Goal: Obtain resource: Download file/media

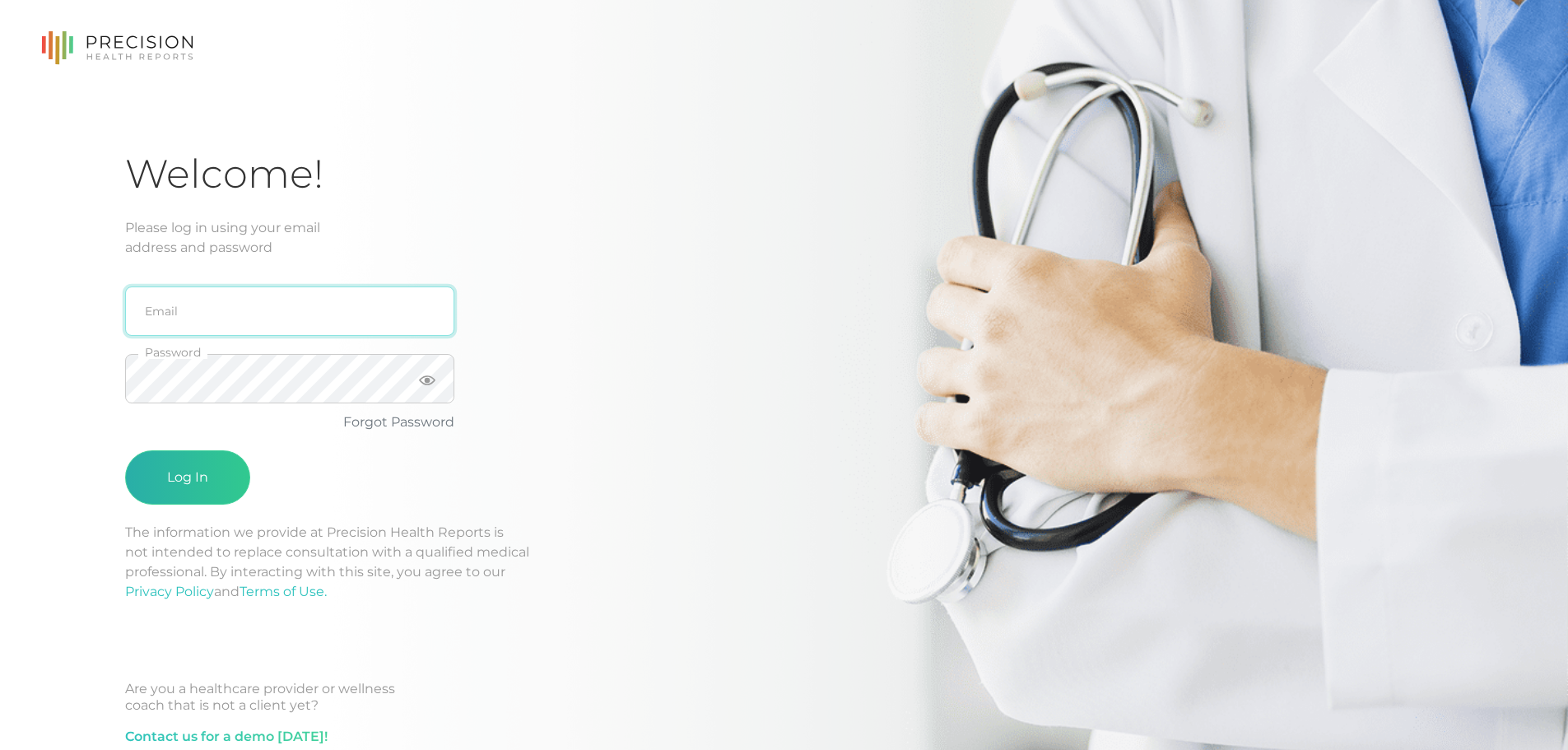
type input "[PERSON_NAME][EMAIL_ADDRESS][DOMAIN_NAME]"
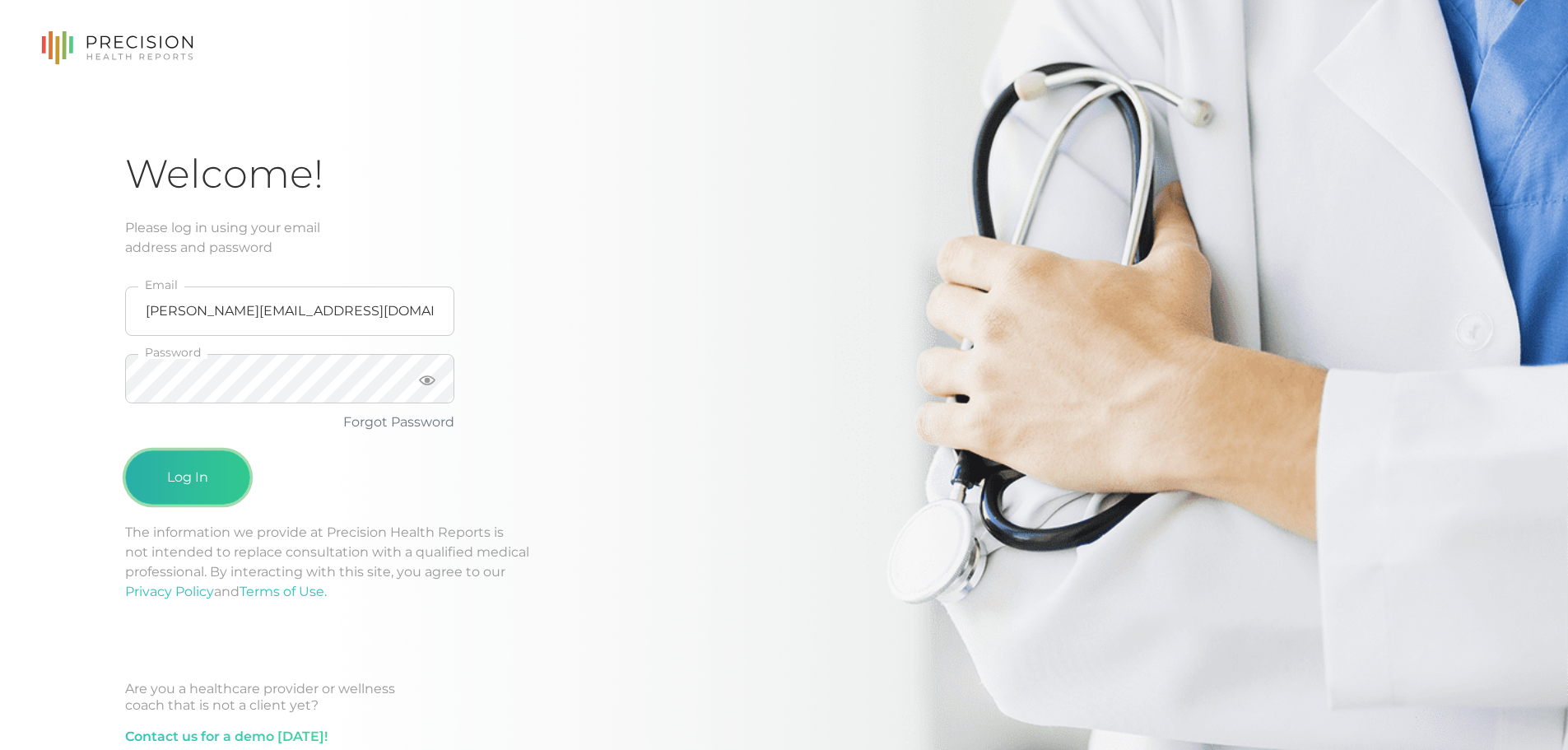
click at [197, 473] on button "Log In" at bounding box center [187, 477] width 125 height 55
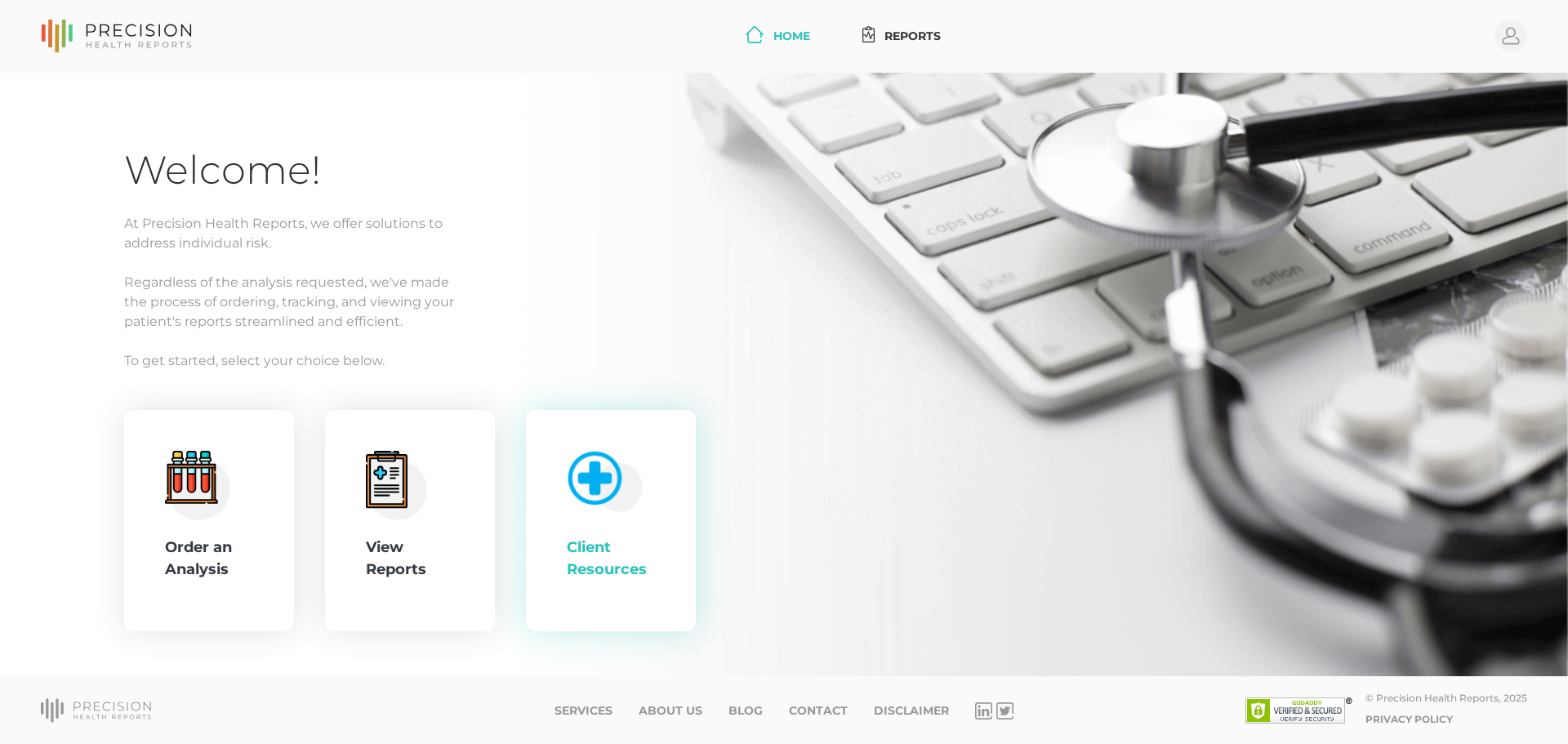
click at [555, 552] on div "Client Resources" at bounding box center [611, 521] width 170 height 222
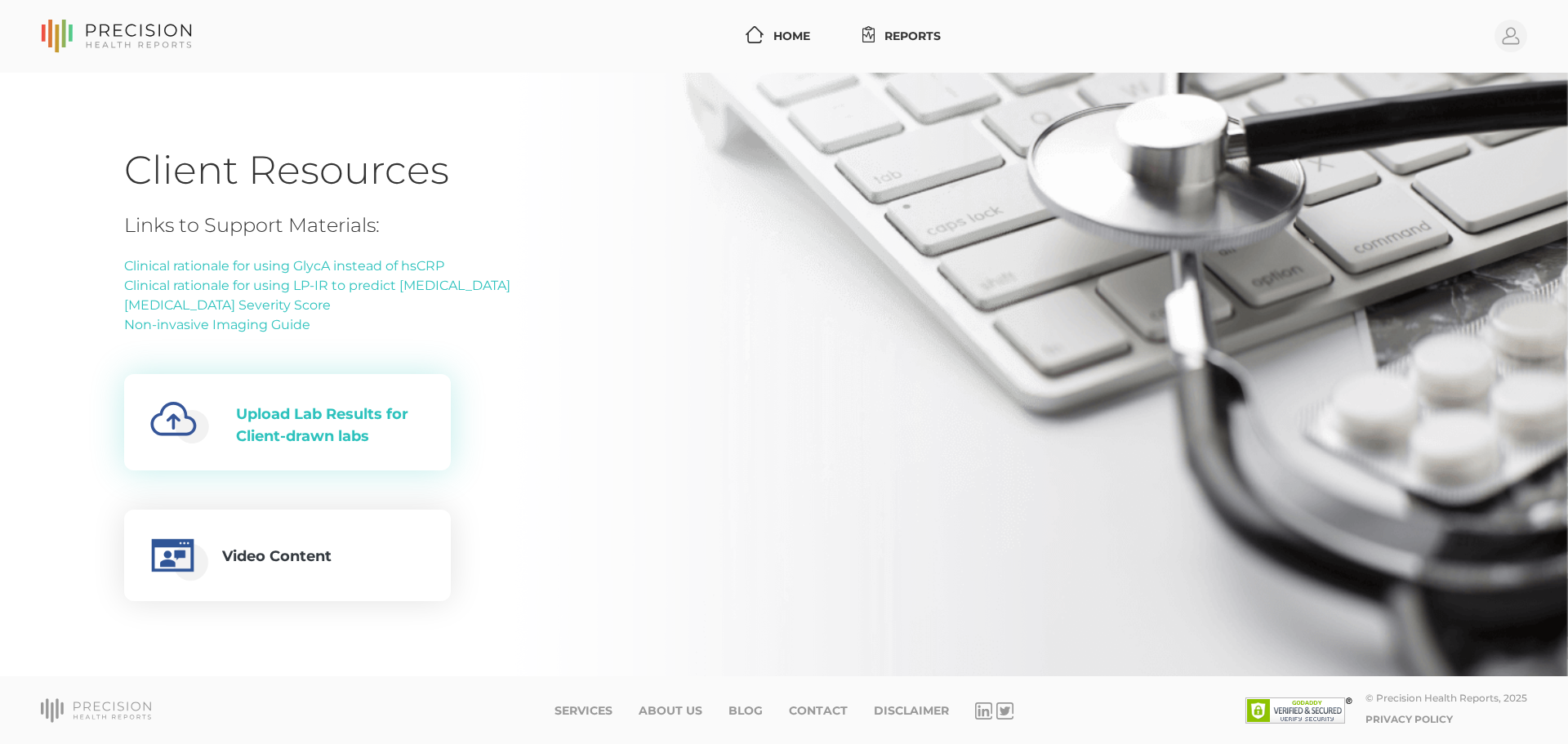
click at [337, 410] on div "Upload Lab Results for Client-drawn labs" at bounding box center [330, 426] width 189 height 44
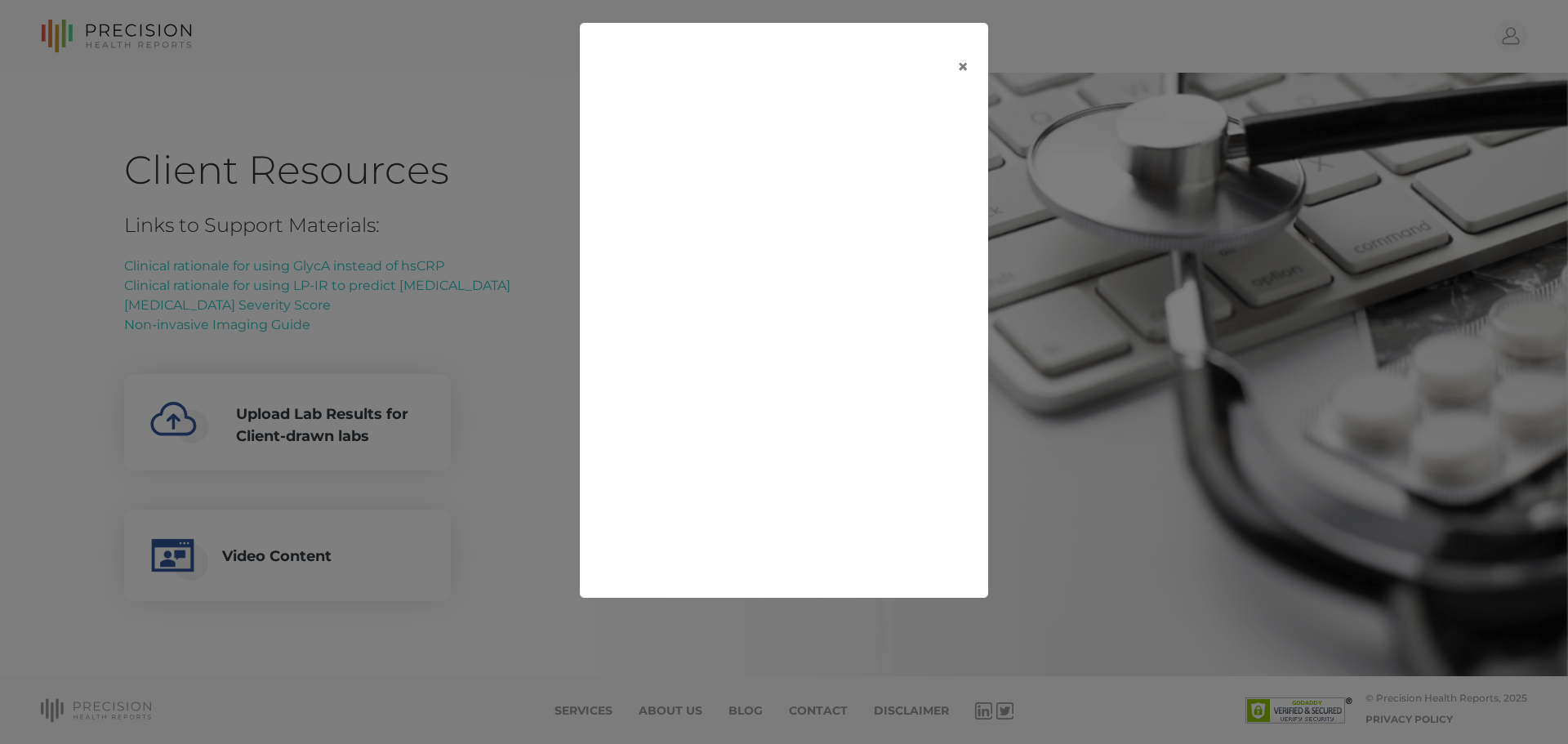
click at [422, 483] on div "×" at bounding box center [784, 372] width 1568 height 744
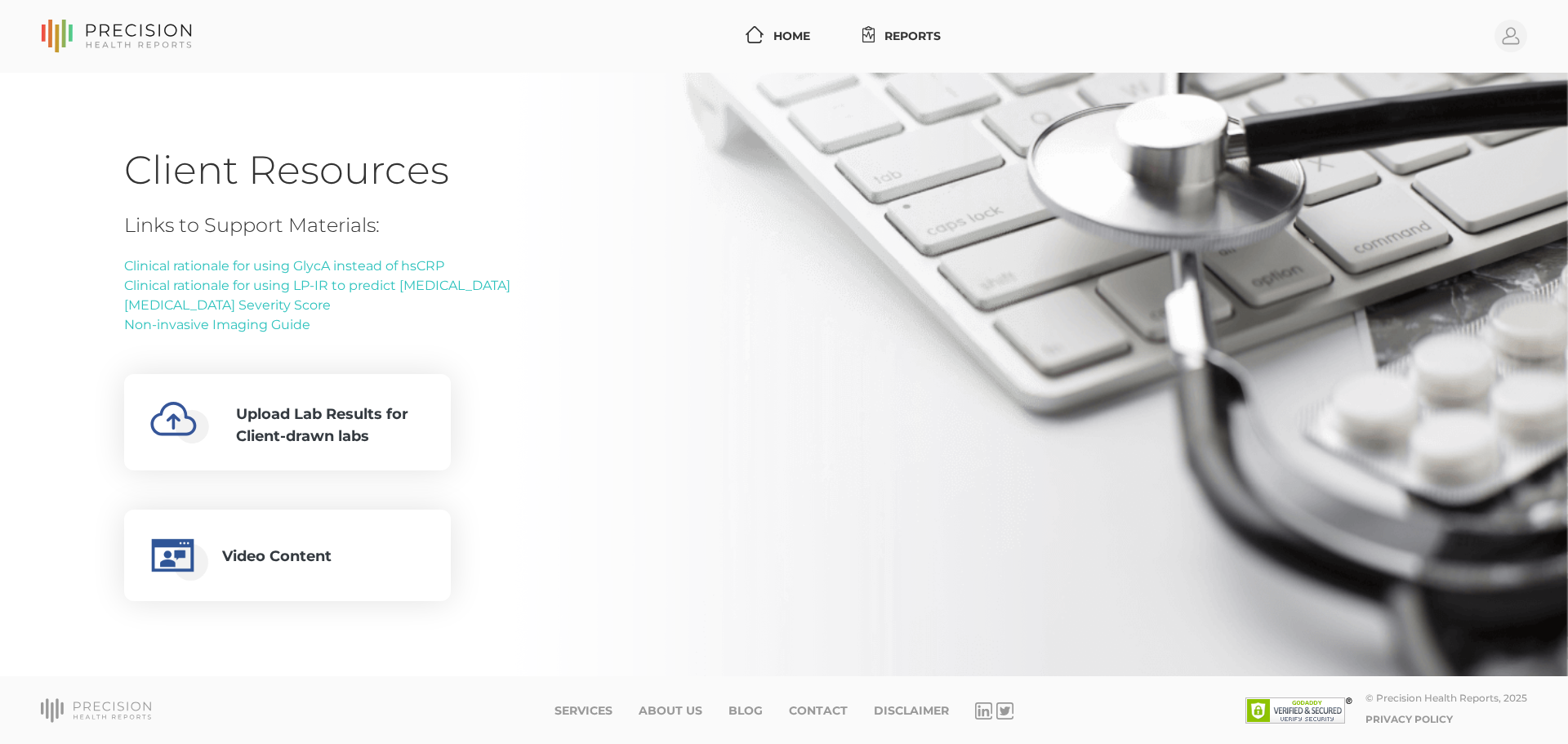
click at [781, 54] on div "Home Reports Profile" at bounding box center [784, 36] width 1486 height 41
click at [928, 34] on link "Reports" at bounding box center [901, 36] width 92 height 30
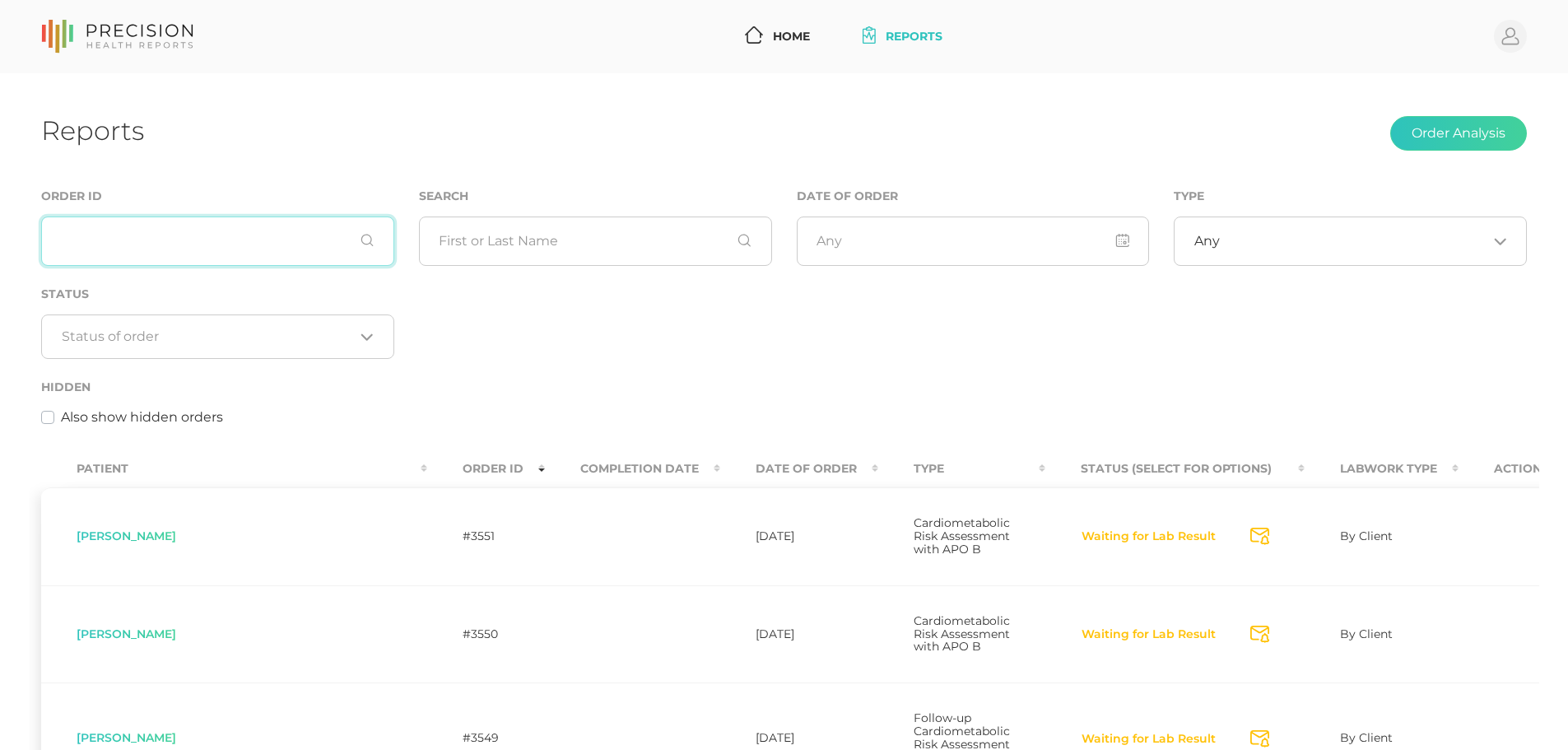
click at [220, 261] on input "text" at bounding box center [217, 240] width 353 height 49
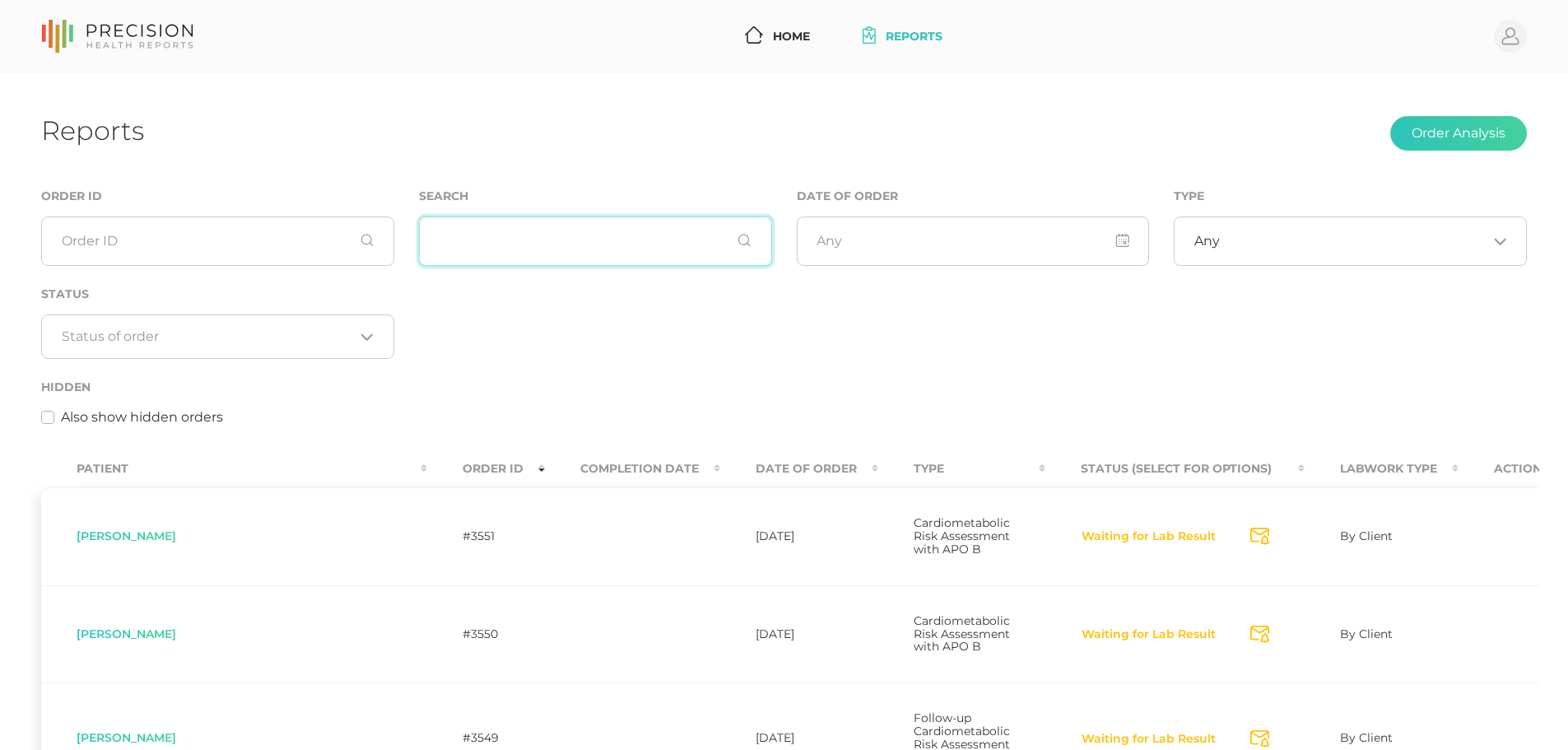
click at [551, 251] on input "text" at bounding box center [595, 240] width 353 height 49
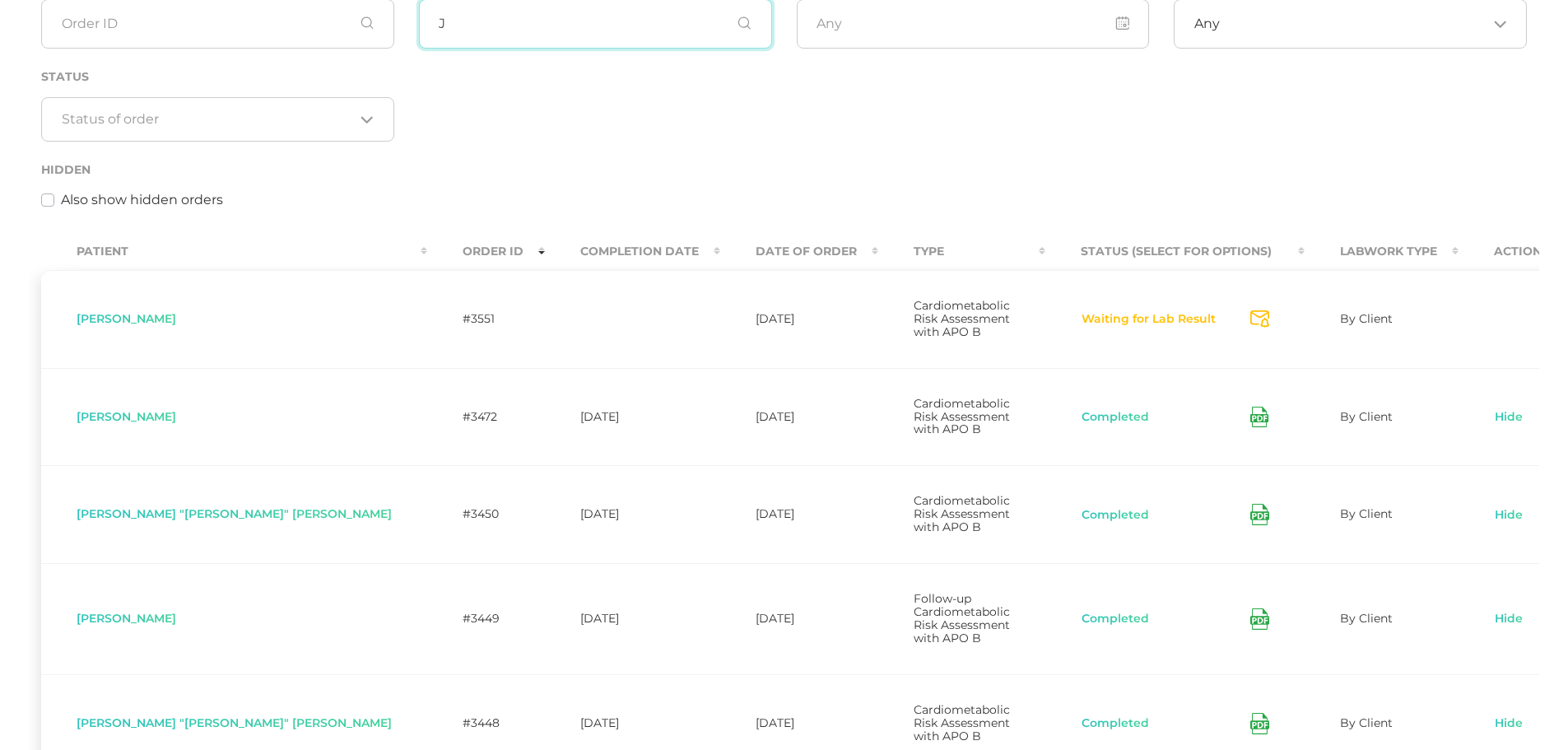
scroll to position [305, 0]
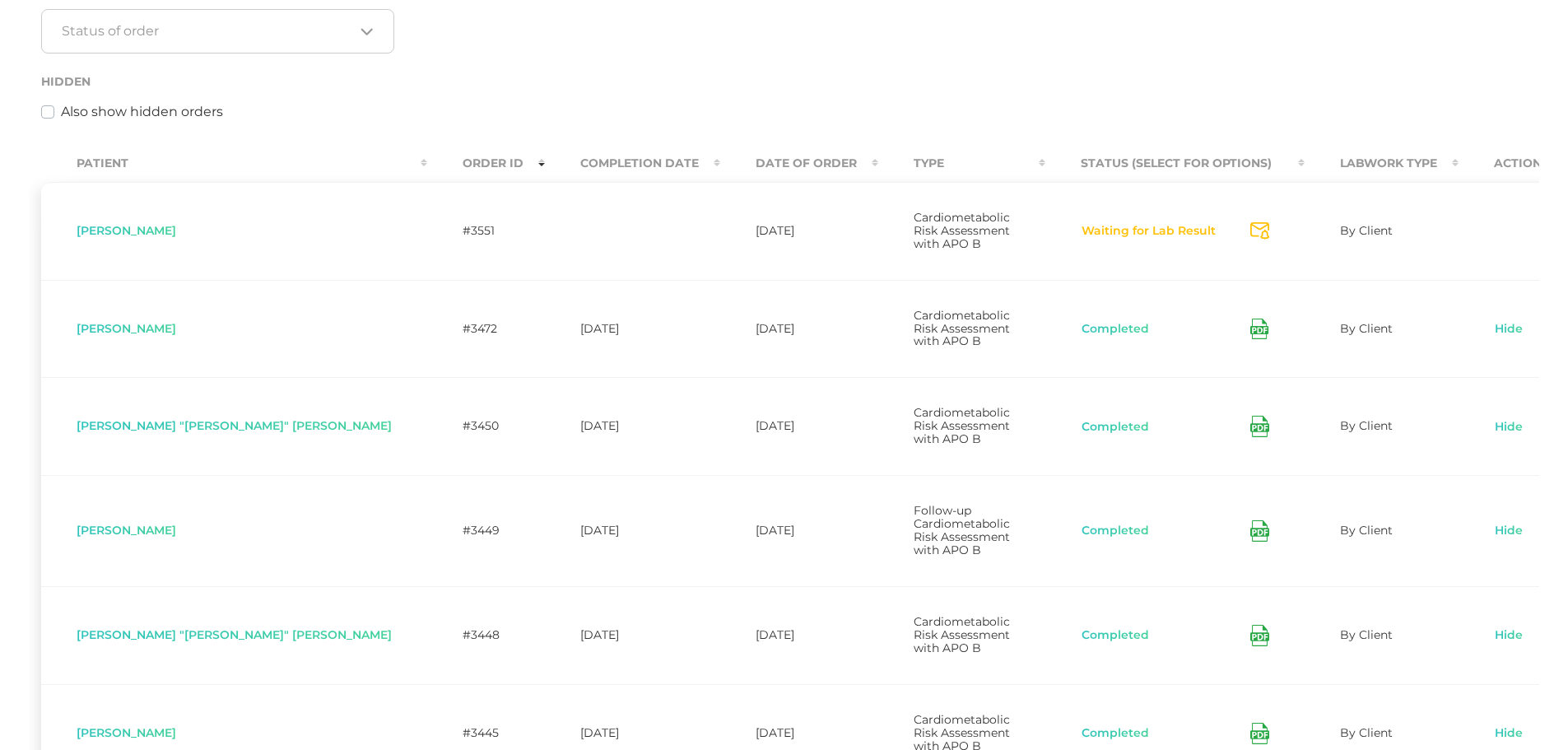
type input "J"
click at [555, 161] on th "Completion Date" at bounding box center [632, 163] width 175 height 37
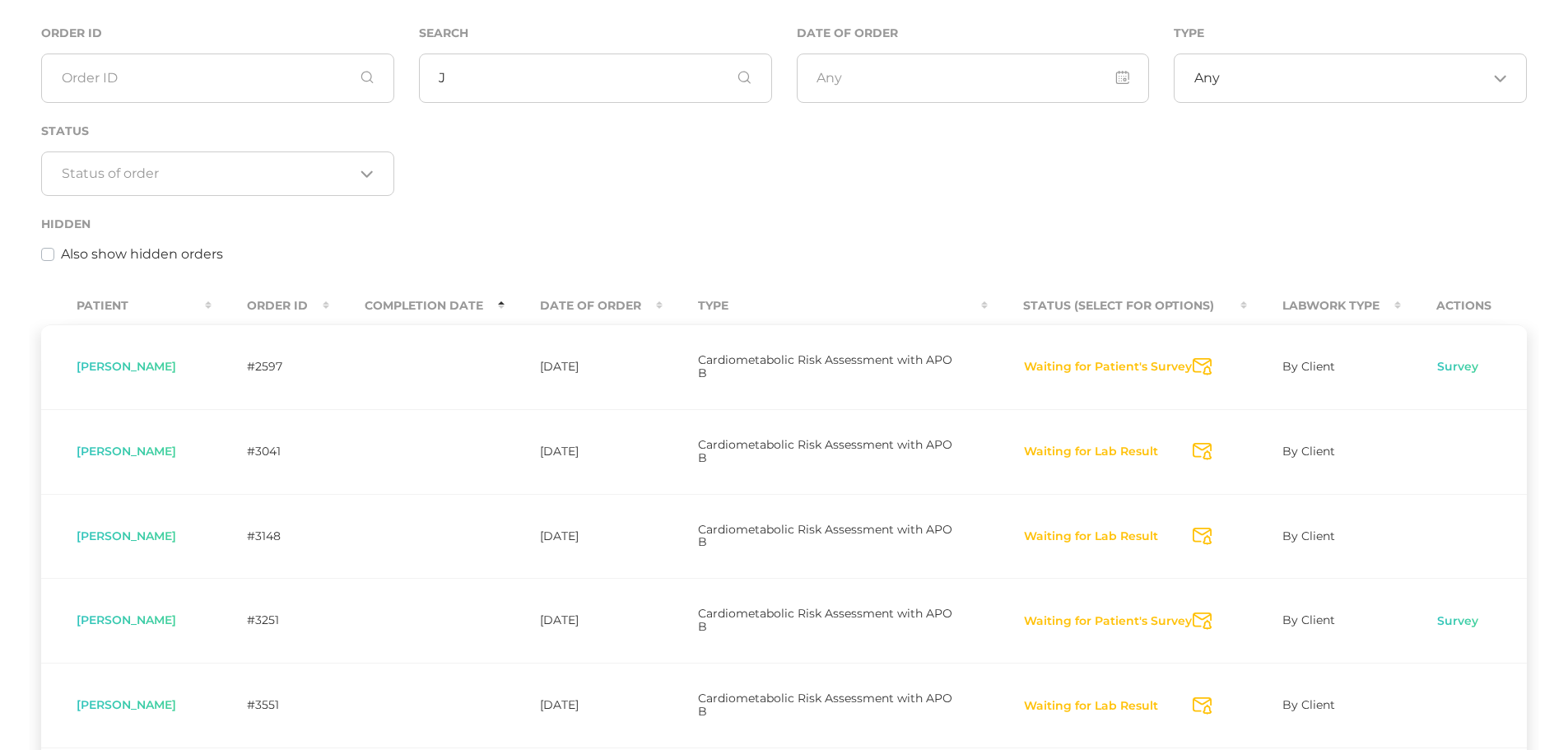
scroll to position [153, 0]
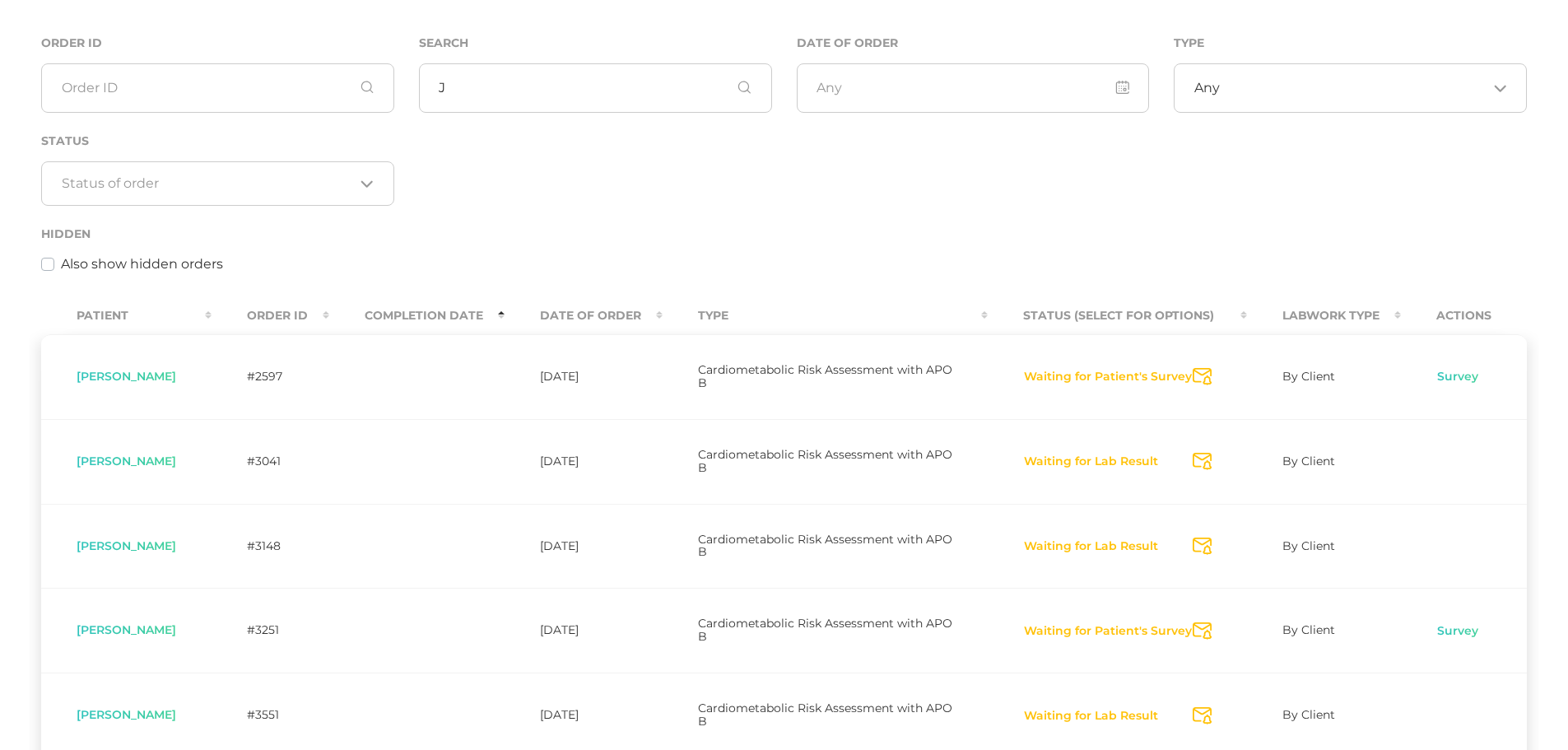
click at [504, 311] on th "Date Of Order" at bounding box center [583, 315] width 158 height 37
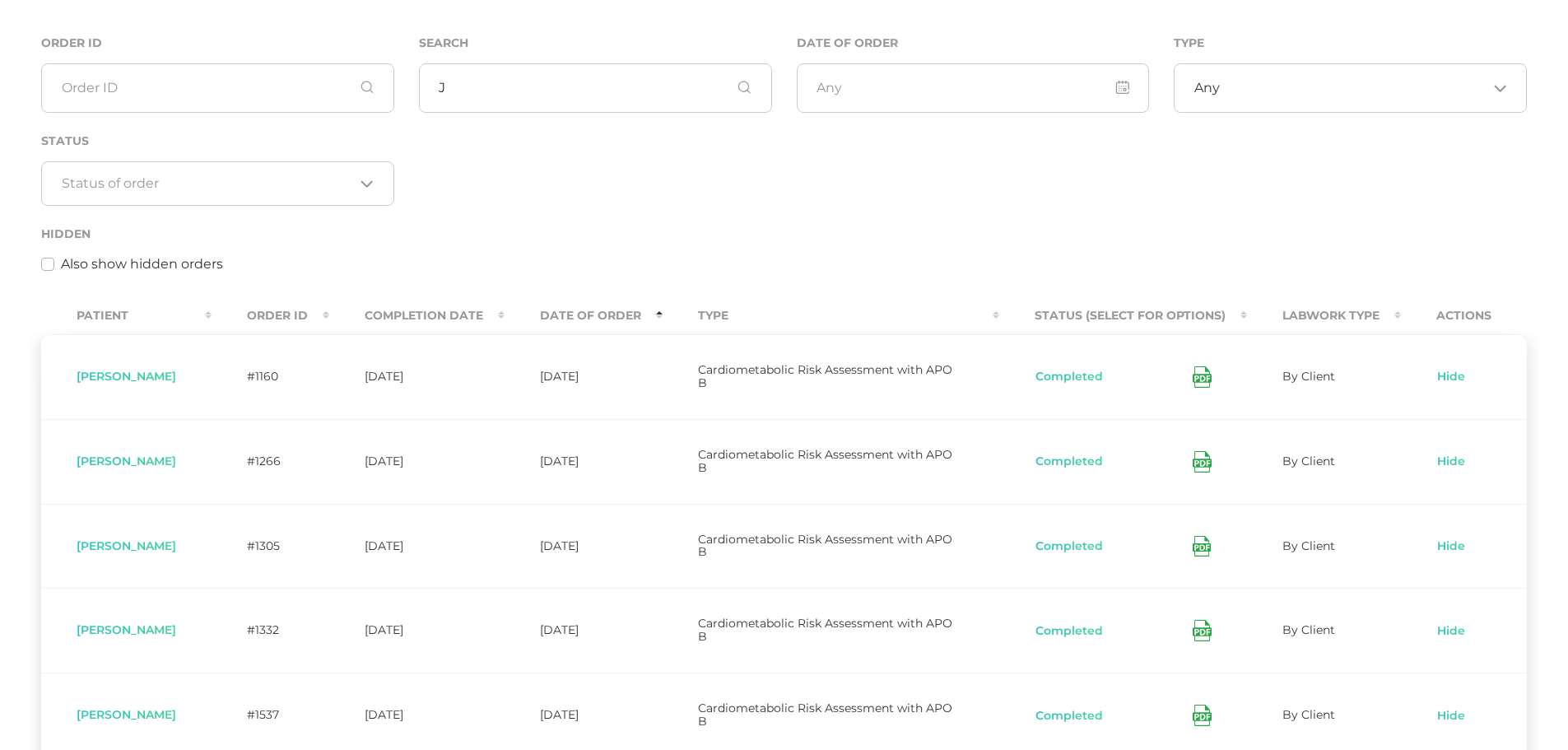
click at [504, 310] on th "Completion Date" at bounding box center [416, 315] width 175 height 37
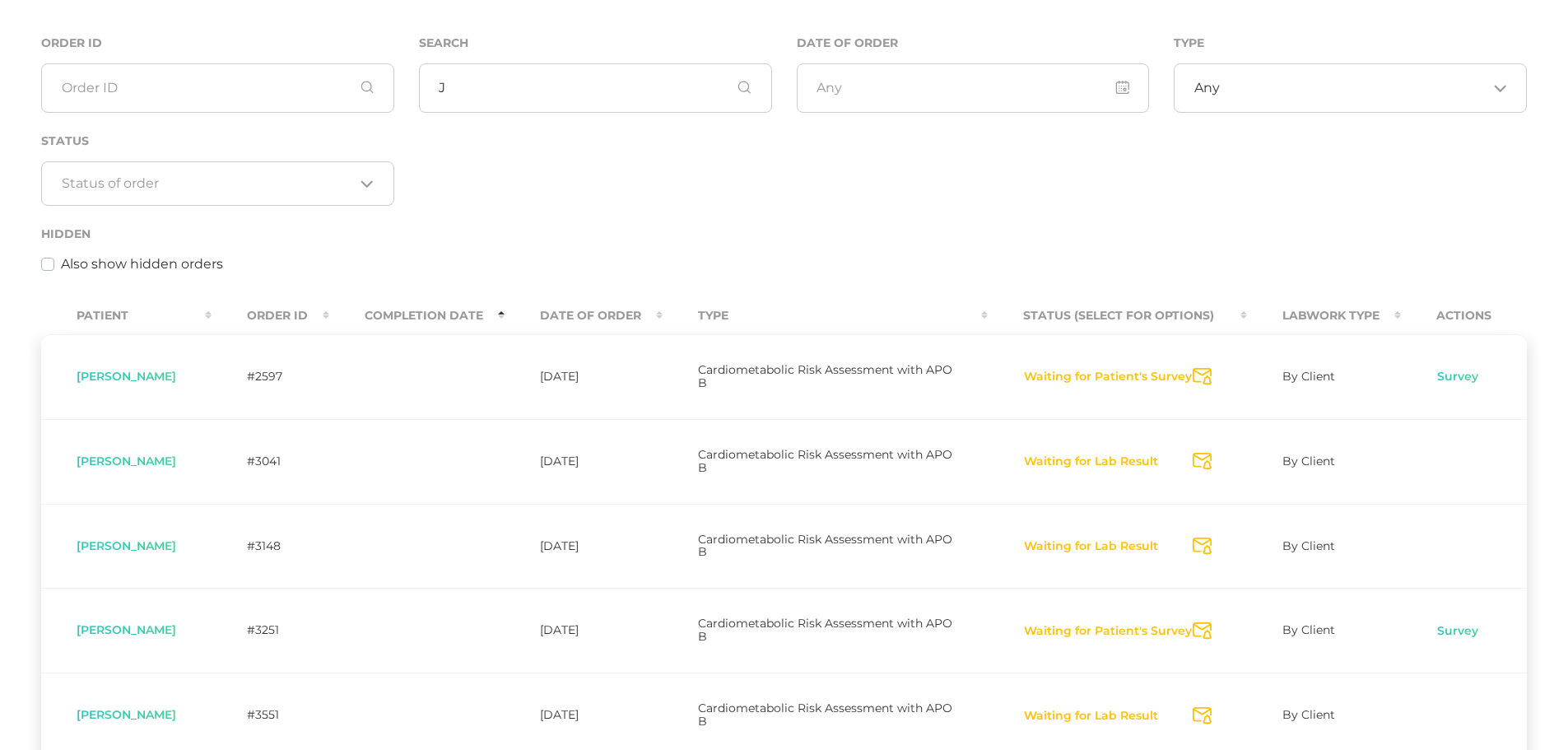
click at [646, 316] on th "Date Of Order" at bounding box center [583, 315] width 158 height 37
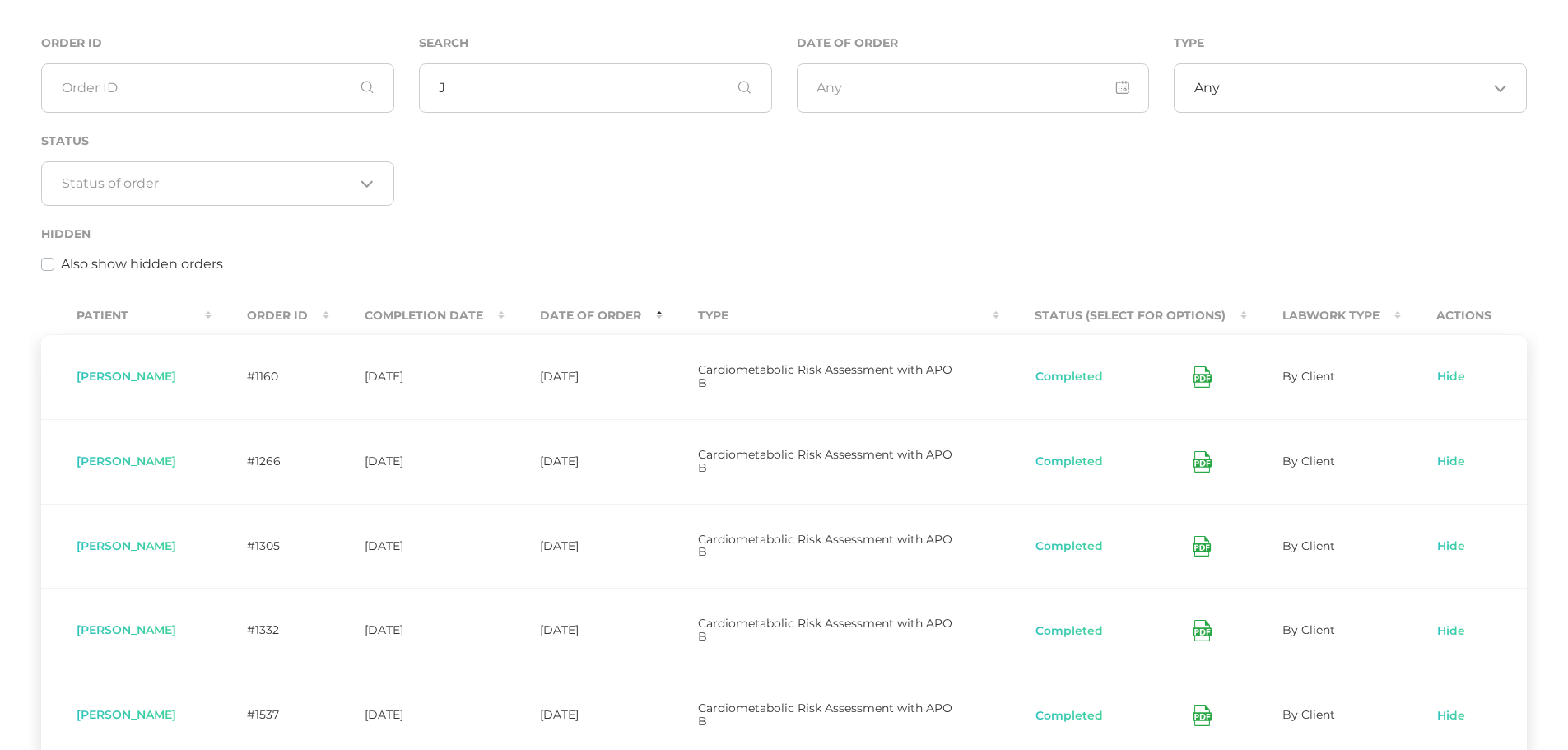
click at [504, 311] on th "Completion Date" at bounding box center [416, 315] width 175 height 37
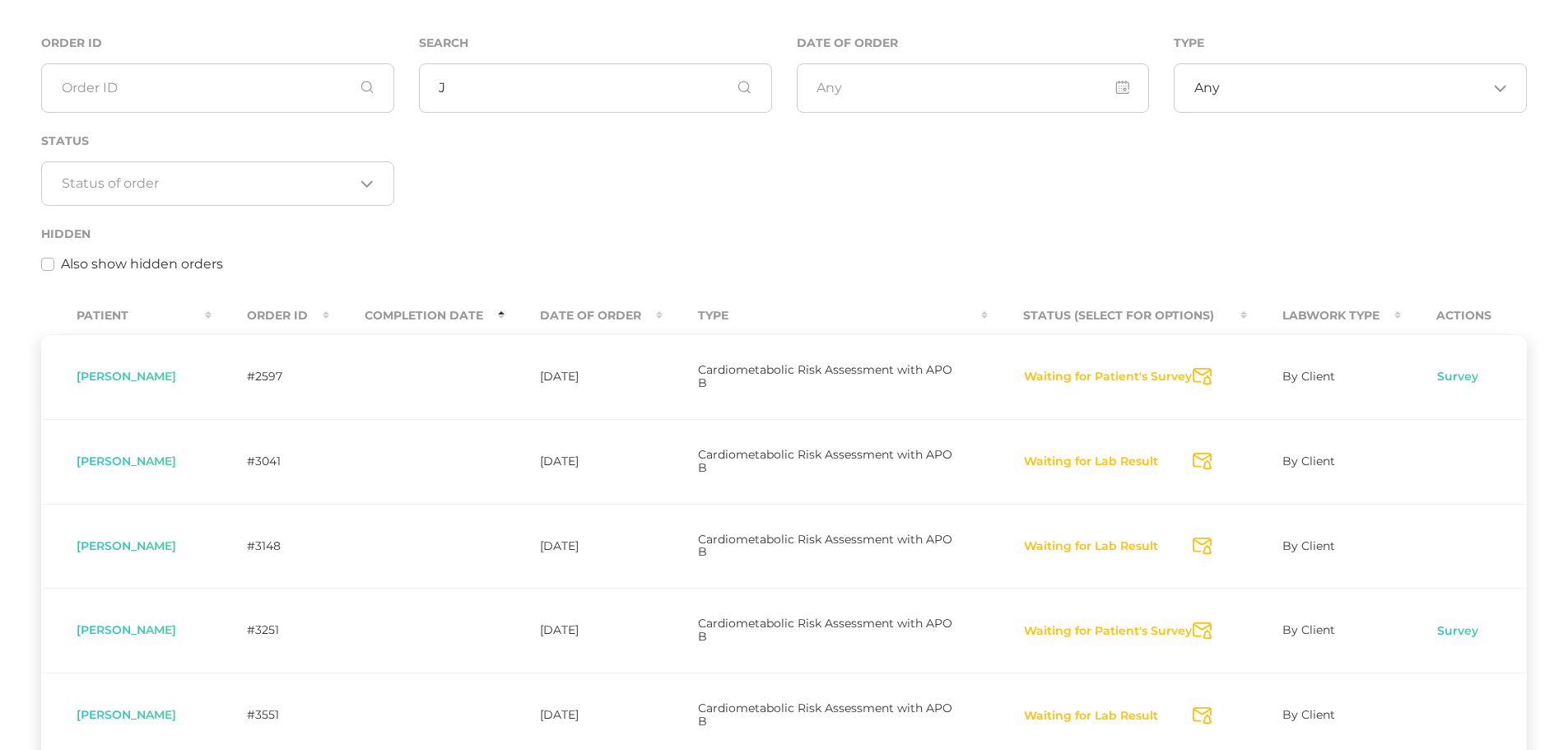
click at [489, 312] on th "Completion Date" at bounding box center [416, 315] width 175 height 37
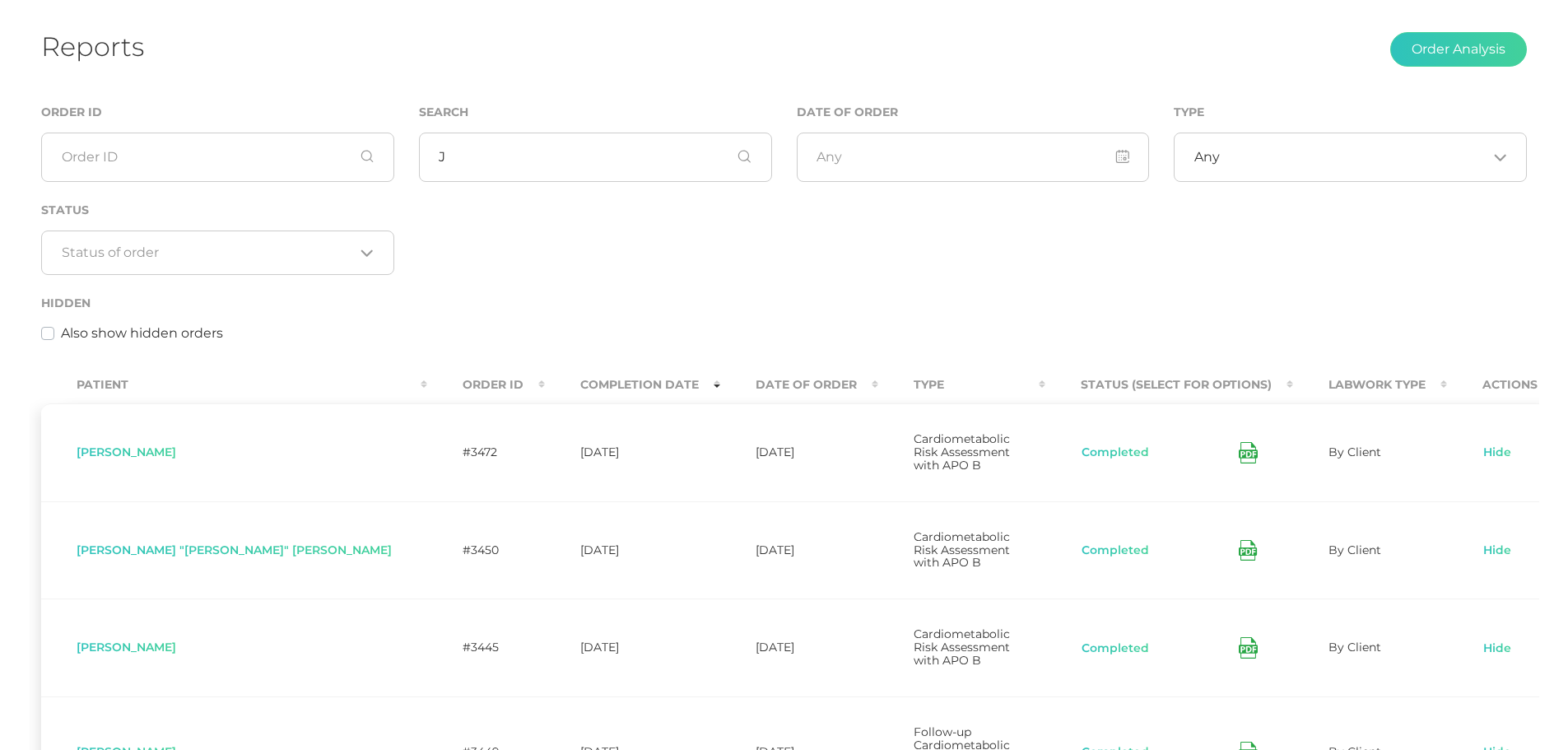
scroll to position [80, 0]
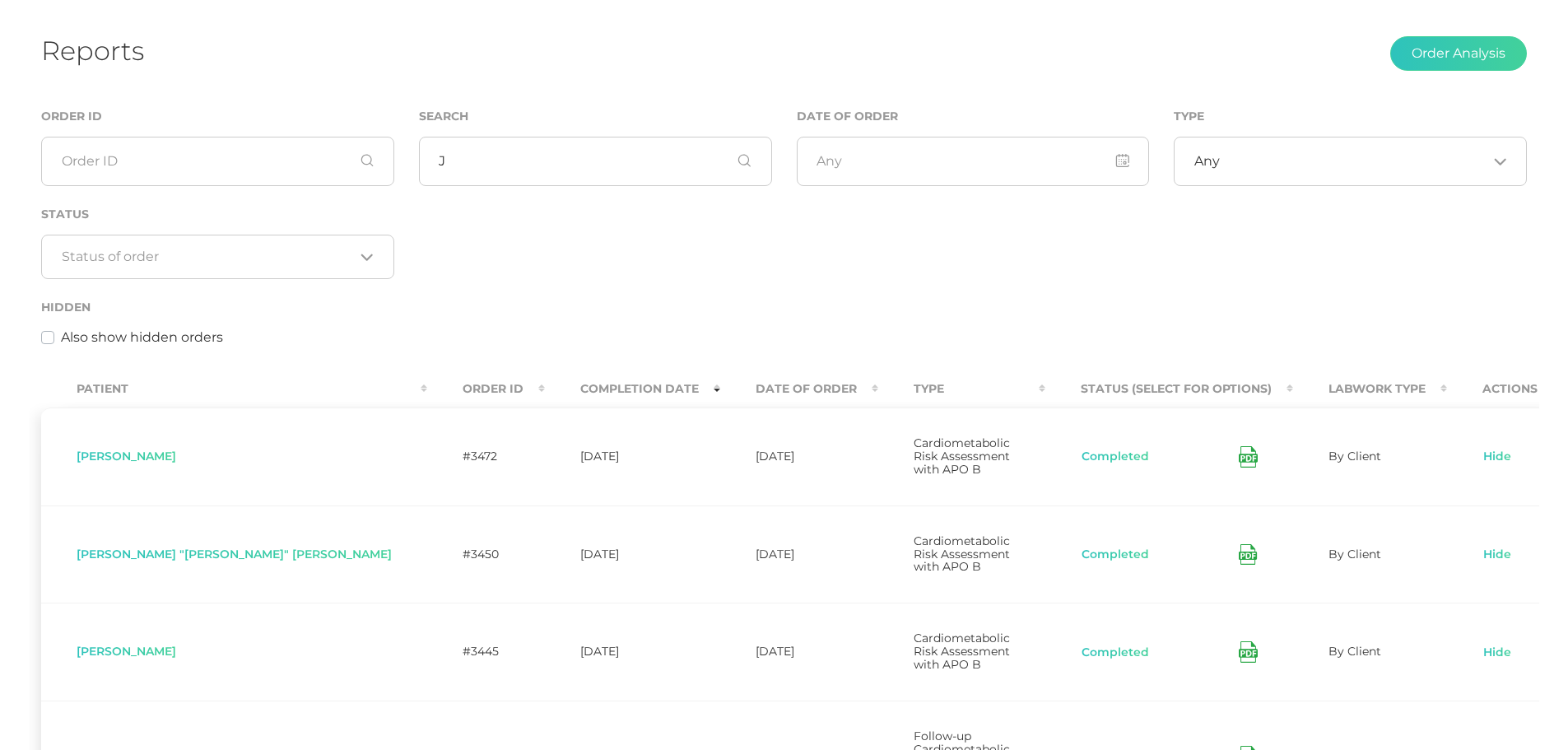
click at [546, 388] on th "Completion Date" at bounding box center [632, 389] width 175 height 37
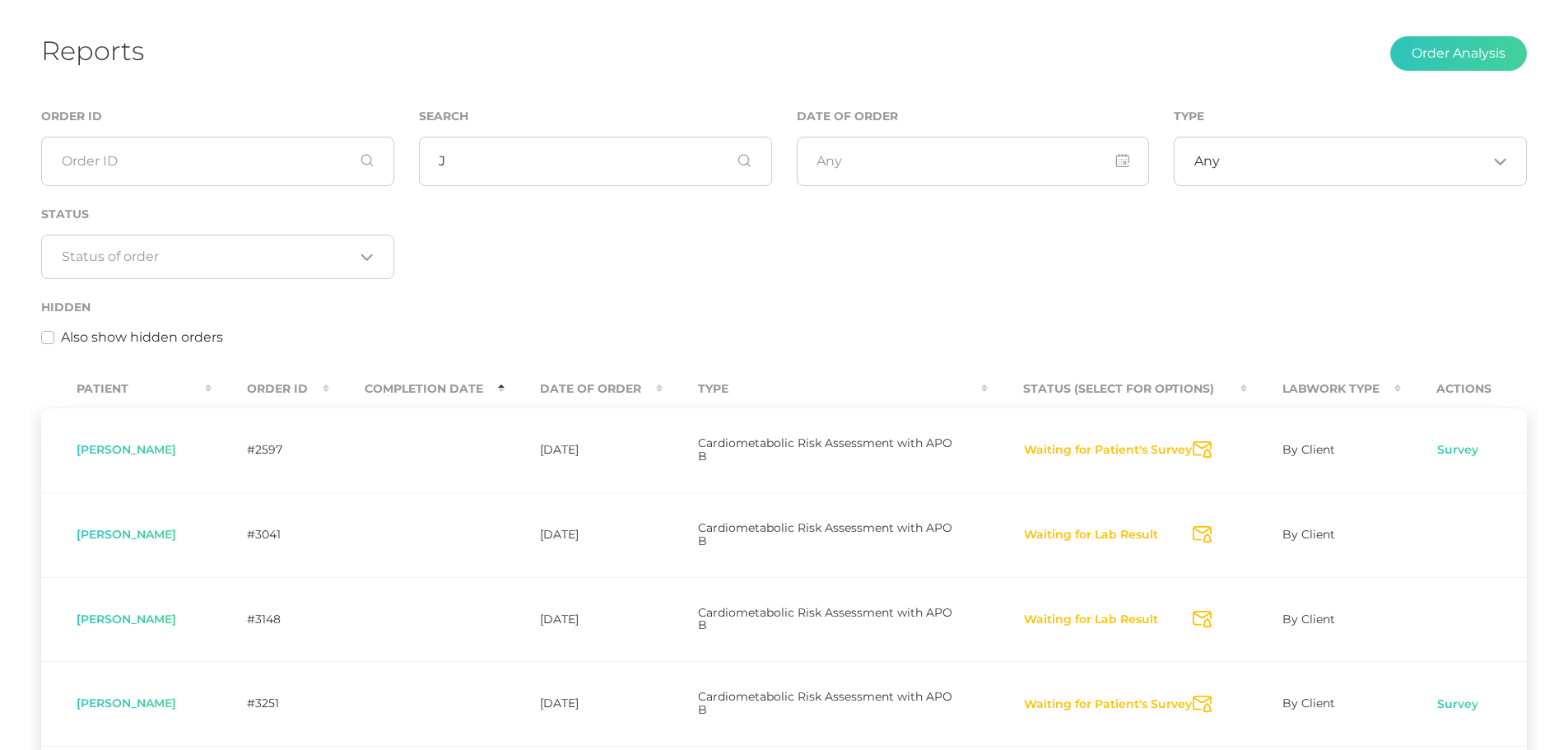
click at [504, 387] on th "Completion Date" at bounding box center [416, 389] width 175 height 37
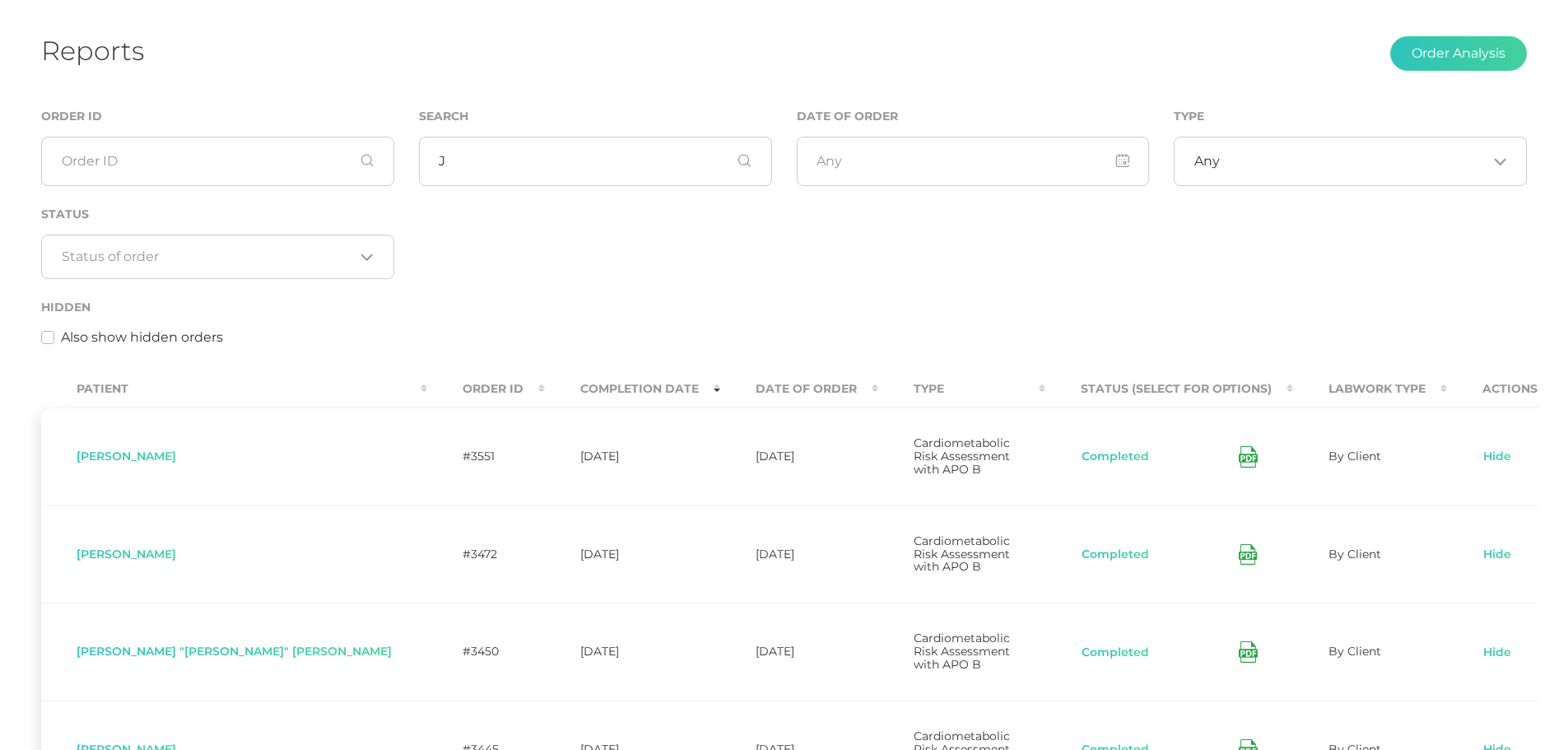
click at [1192, 446] on div "Completed" at bounding box center [1169, 456] width 177 height 21
click at [1239, 452] on icon at bounding box center [1248, 456] width 19 height 21
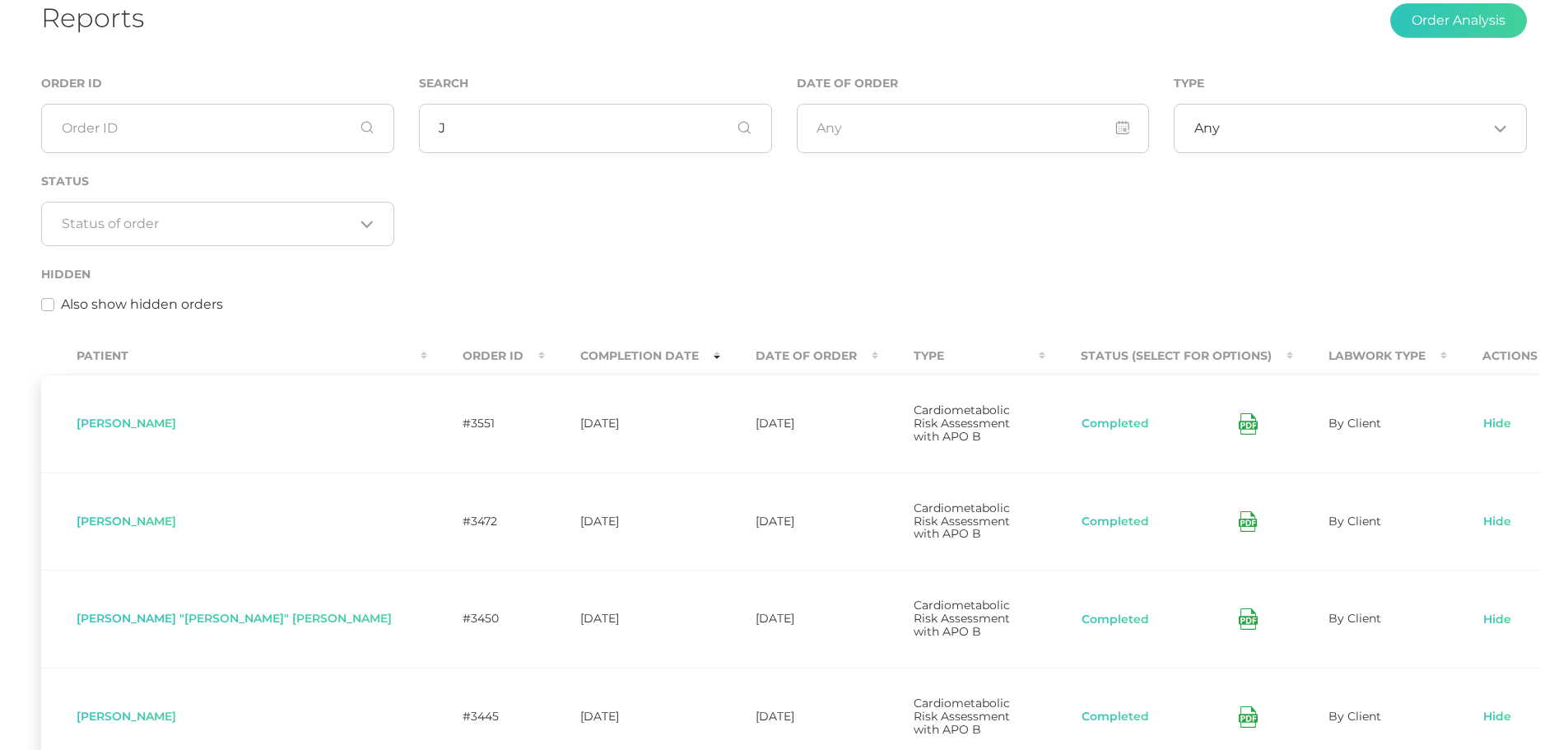
scroll to position [0, 0]
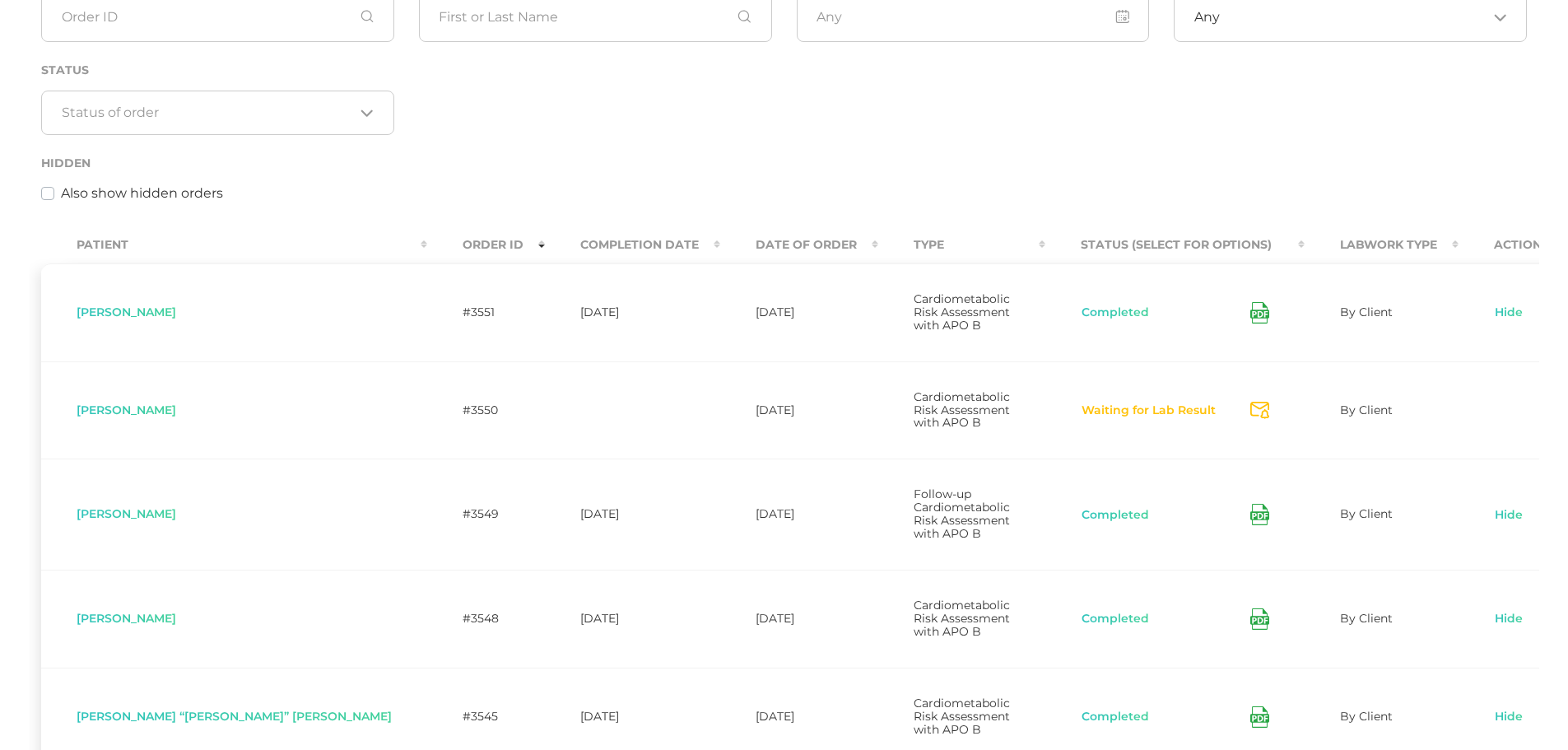
scroll to position [224, 0]
click at [1209, 568] on td "Completed" at bounding box center [1175, 617] width 260 height 98
click at [1251, 607] on icon at bounding box center [1260, 617] width 19 height 21
click at [1251, 502] on icon at bounding box center [1260, 513] width 19 height 21
click at [819, 159] on div "Hidden Also show hidden orders" at bounding box center [784, 177] width 1485 height 50
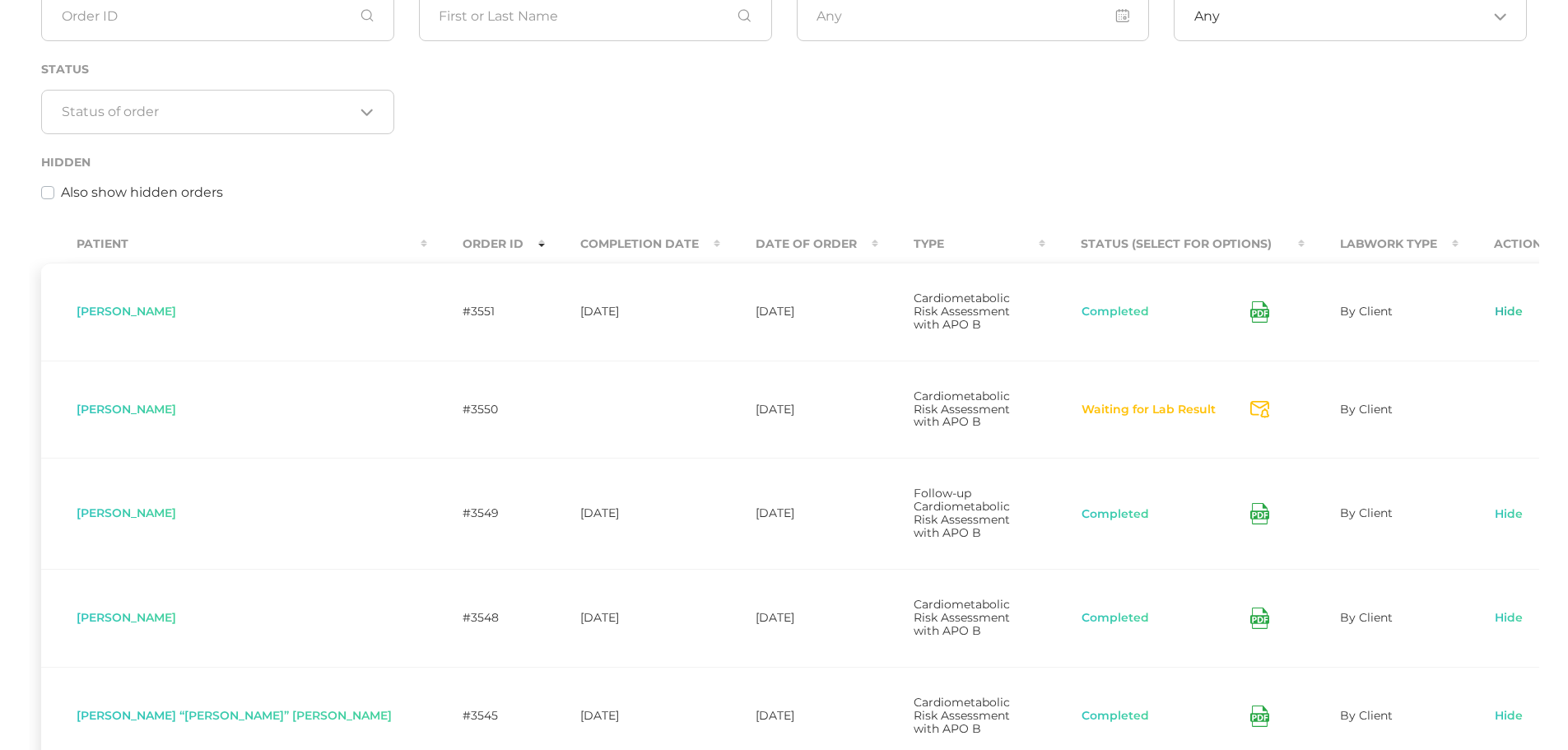
click at [1494, 309] on link "Hide" at bounding box center [1509, 312] width 30 height 17
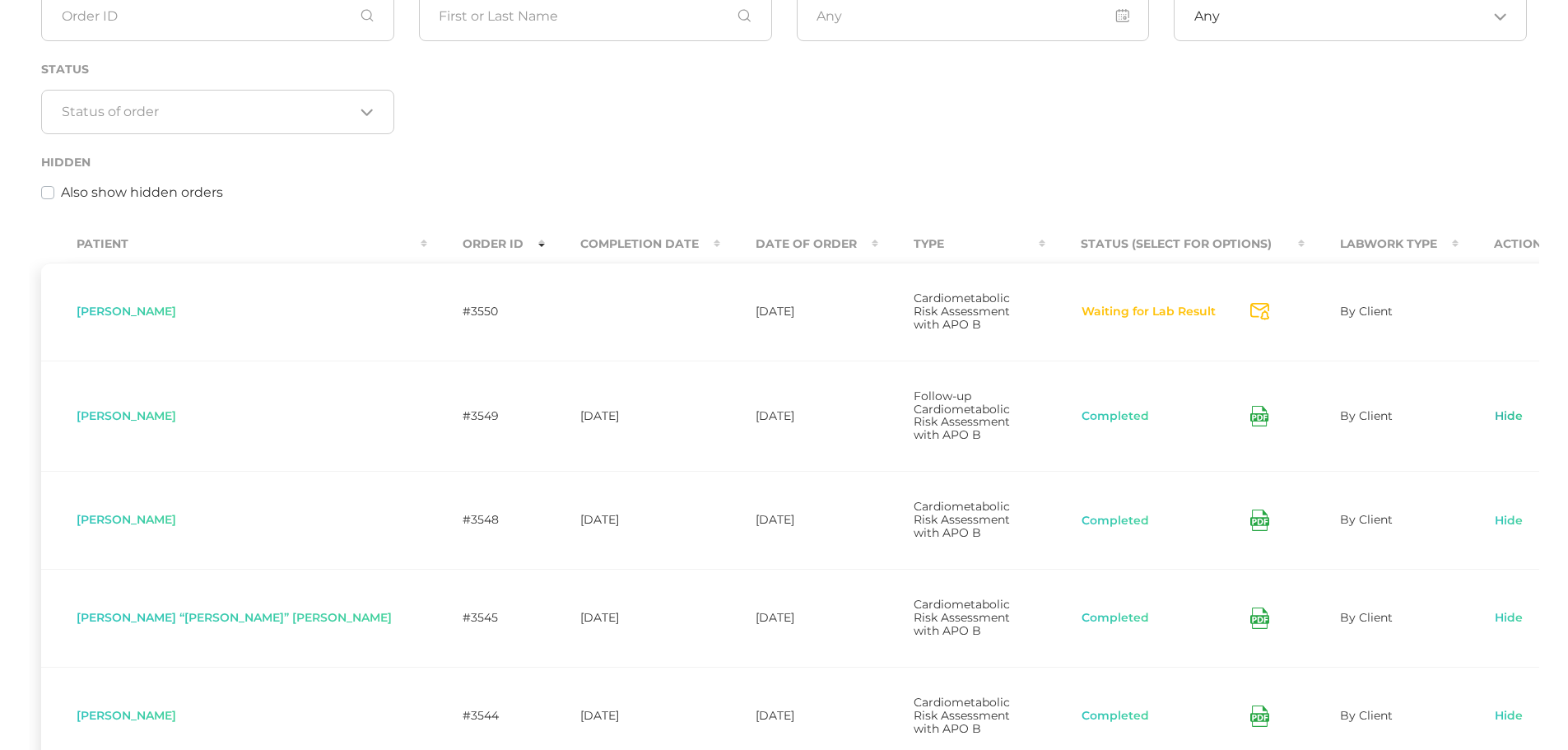
click at [1494, 408] on link "Hide" at bounding box center [1509, 416] width 30 height 17
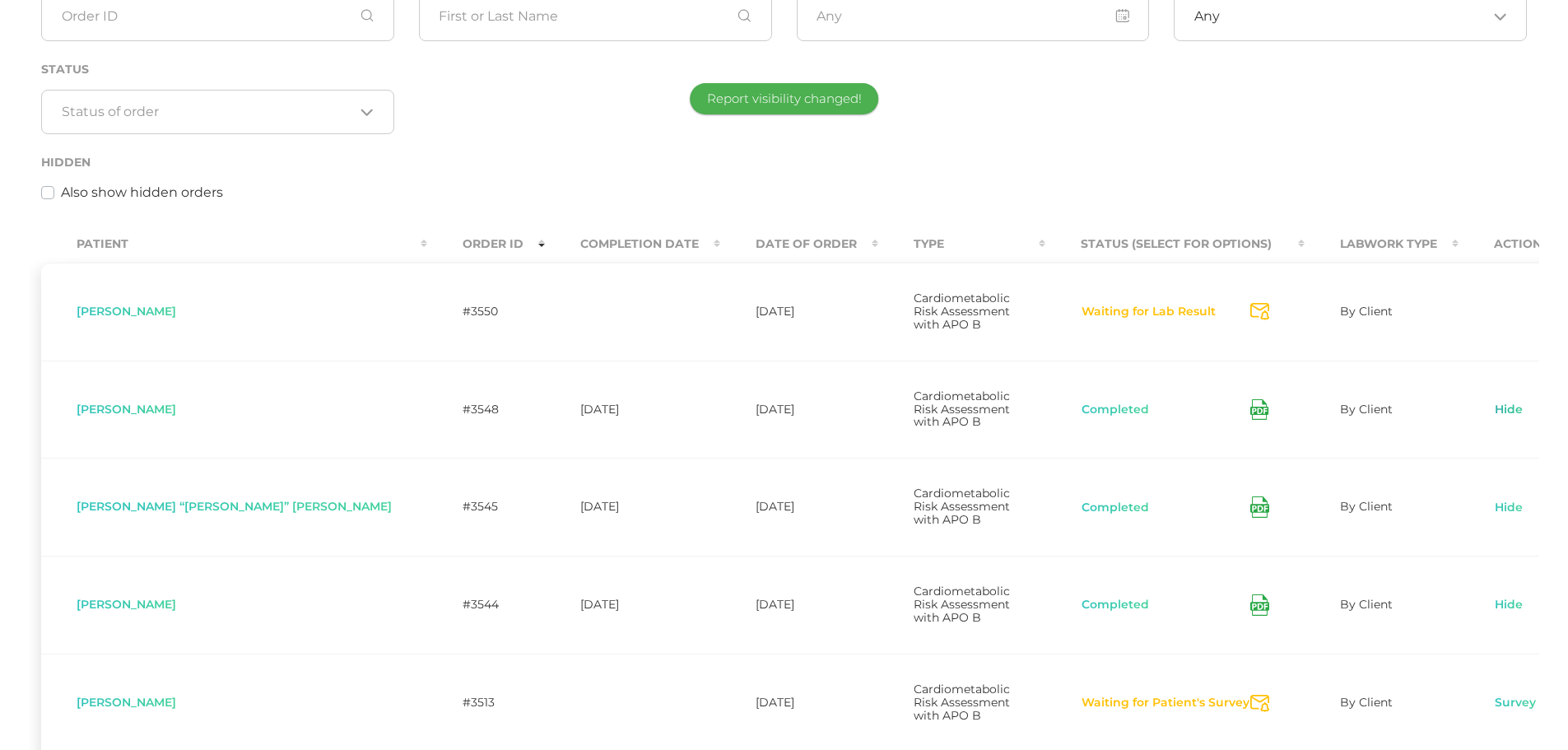
click at [1494, 401] on link "Hide" at bounding box center [1509, 410] width 30 height 17
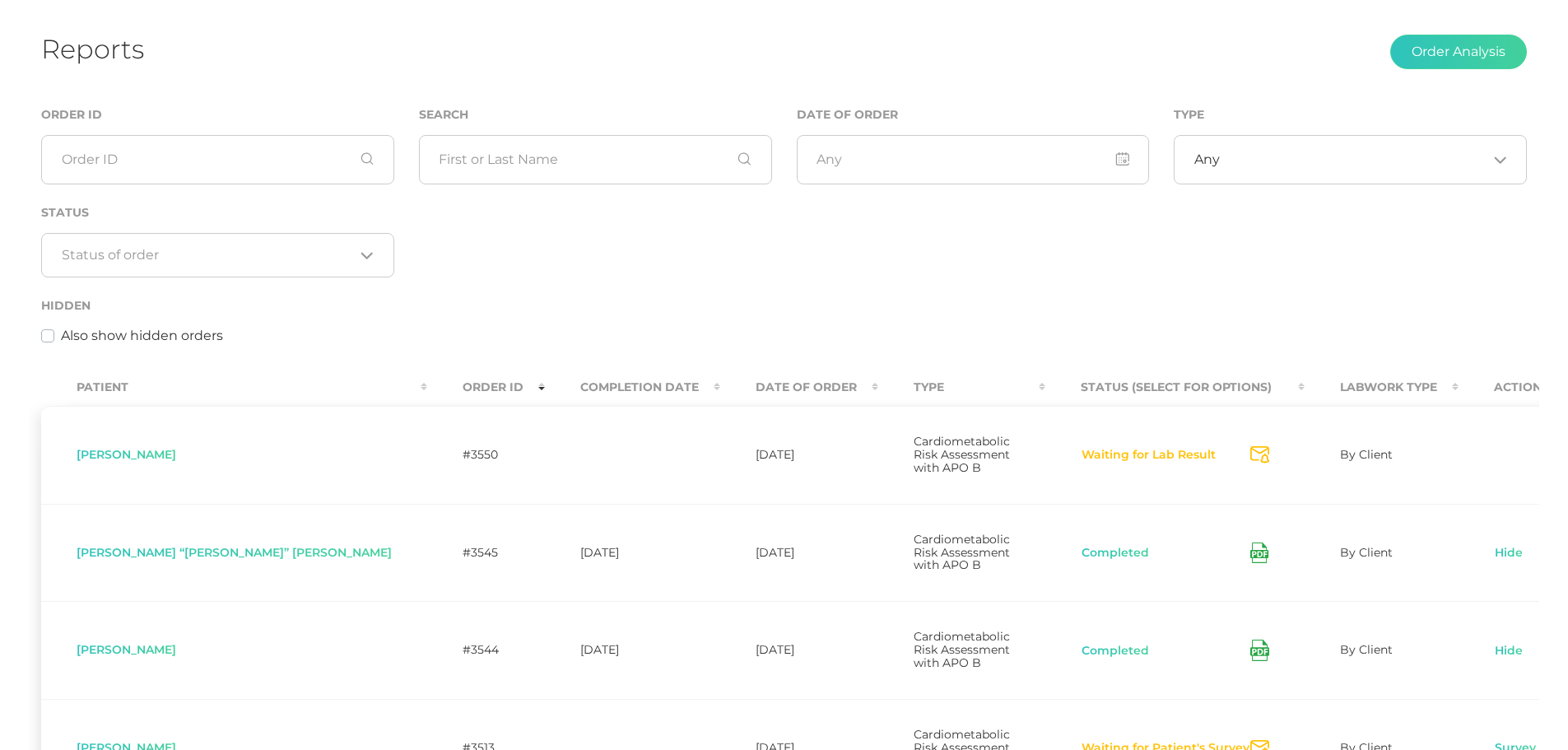
scroll to position [89, 0]
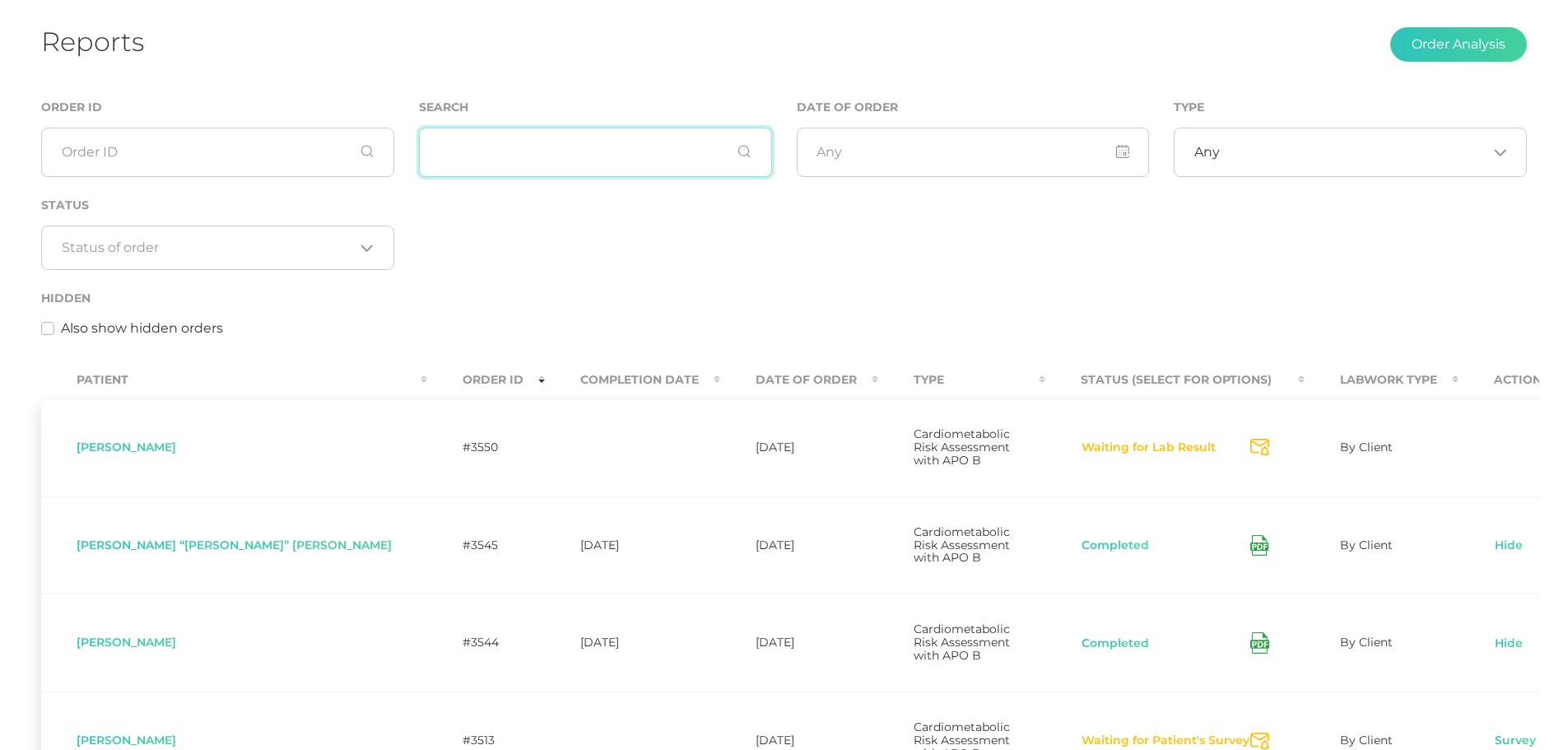
click at [525, 161] on input "text" at bounding box center [595, 152] width 353 height 49
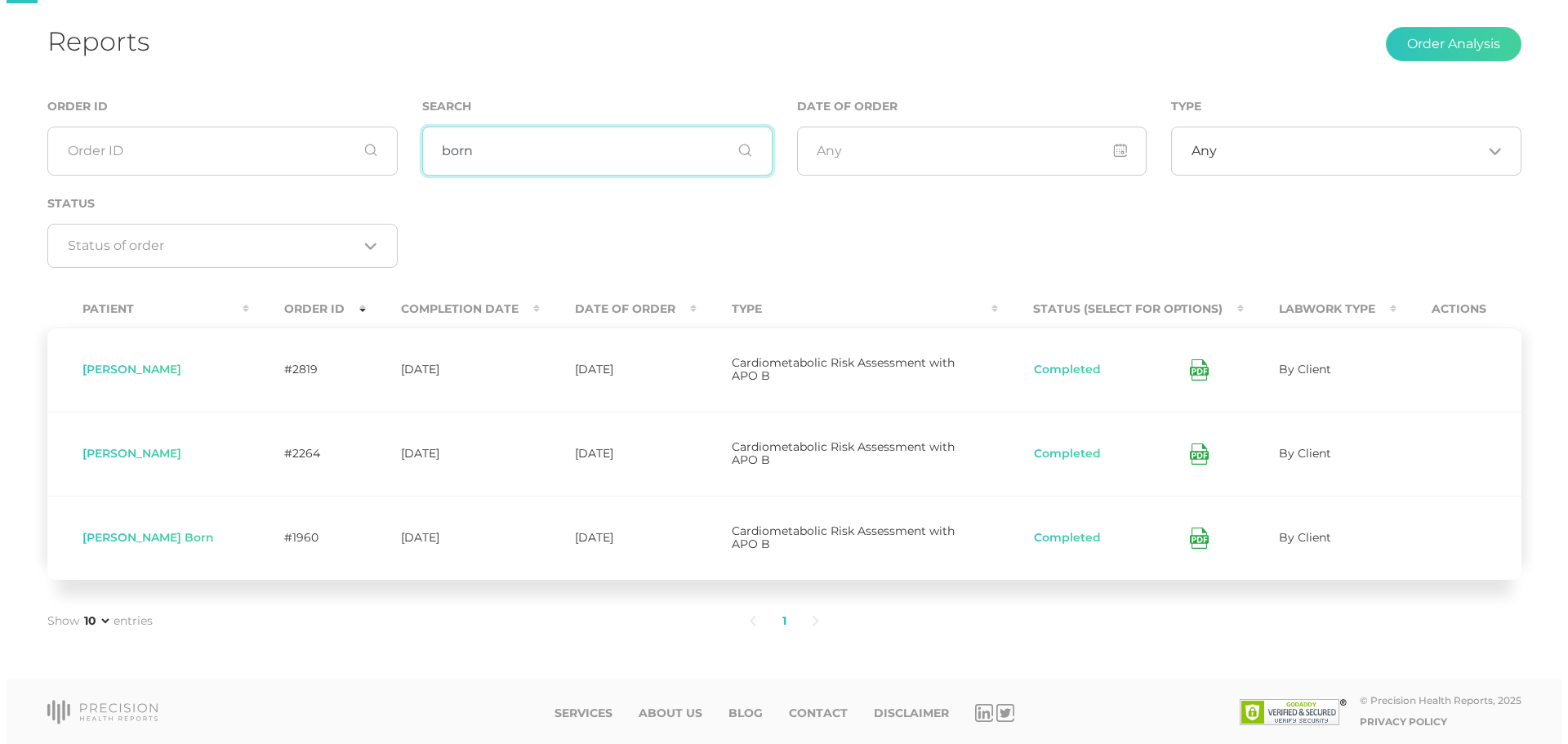
scroll to position [0, 0]
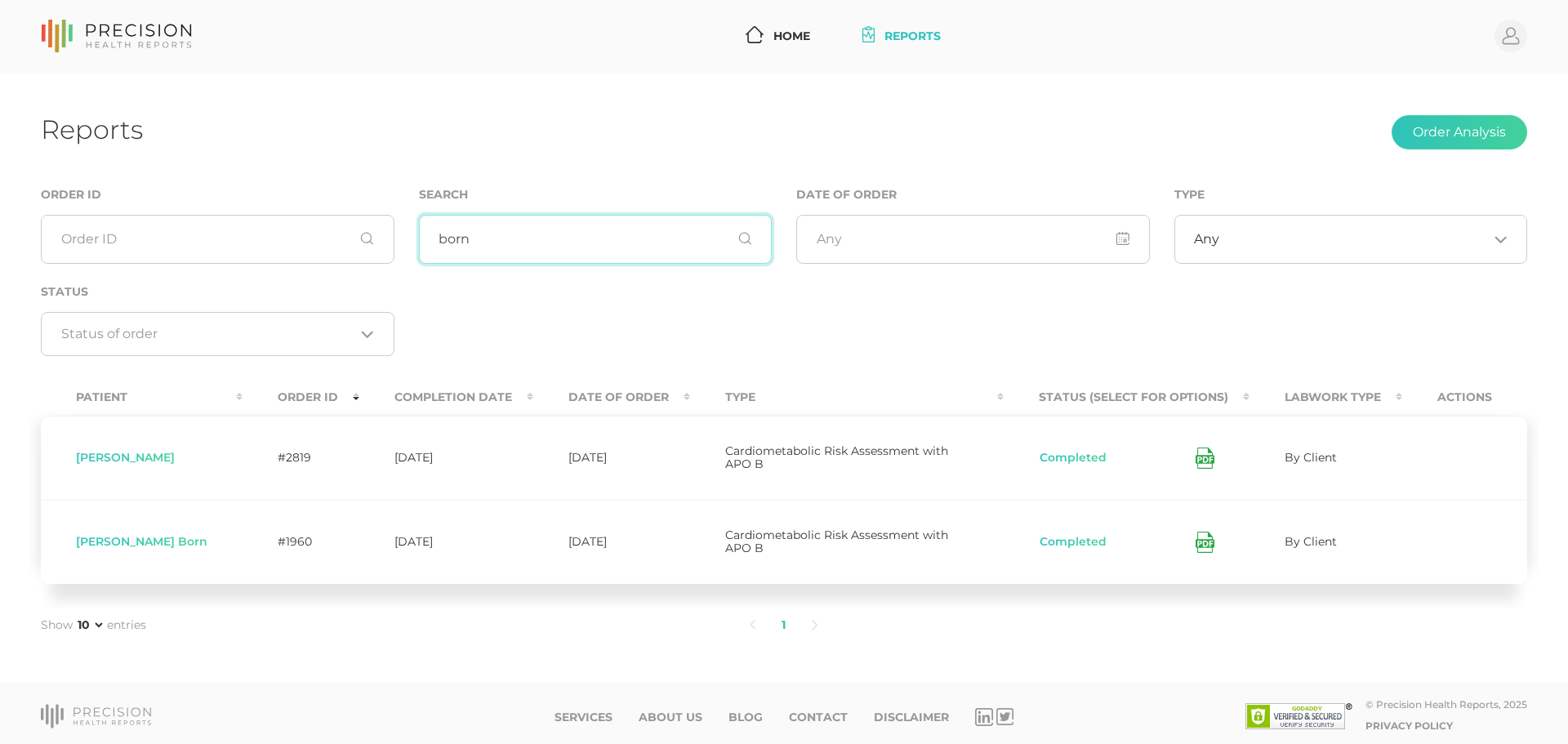
type input "born"
click at [1210, 457] on td "Completed" at bounding box center [1126, 457] width 246 height 84
click at [1170, 457] on div "Completed" at bounding box center [1126, 458] width 176 height 21
click at [1196, 457] on icon at bounding box center [1205, 458] width 18 height 21
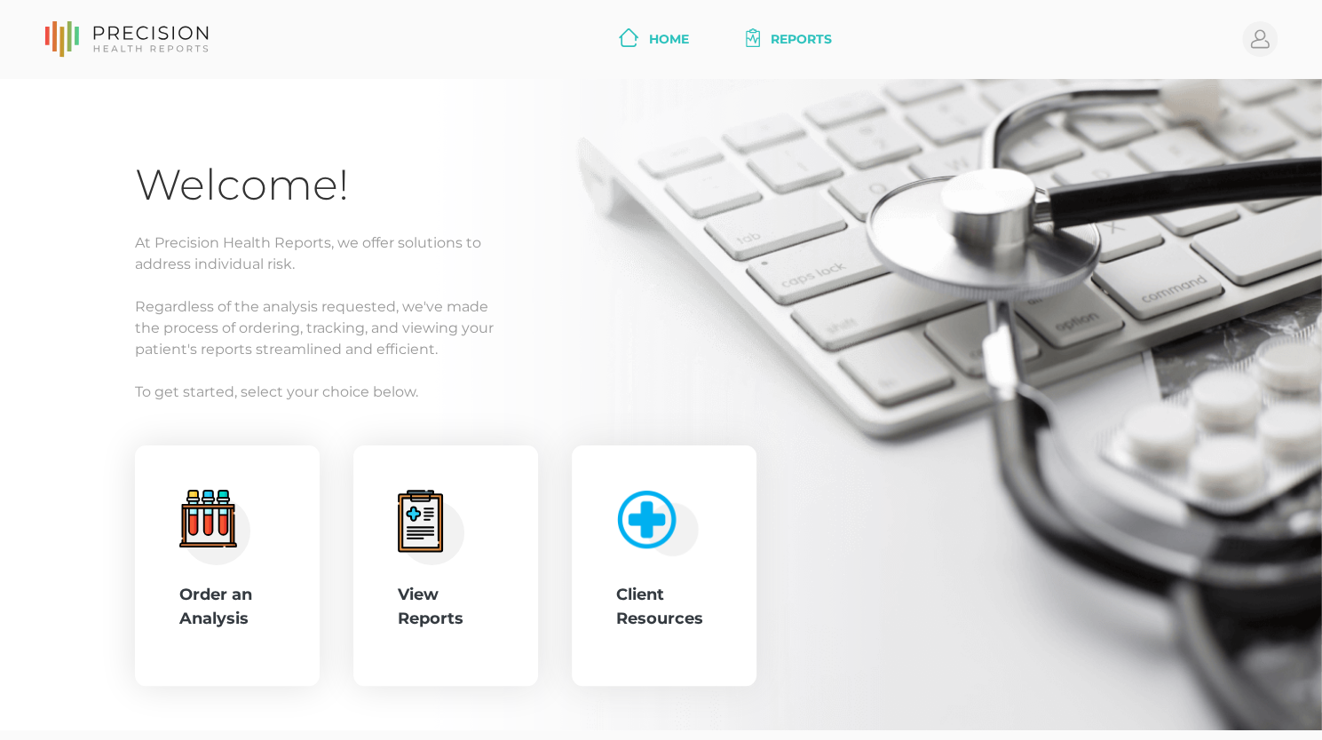
click at [793, 36] on link "Reports" at bounding box center [789, 39] width 100 height 33
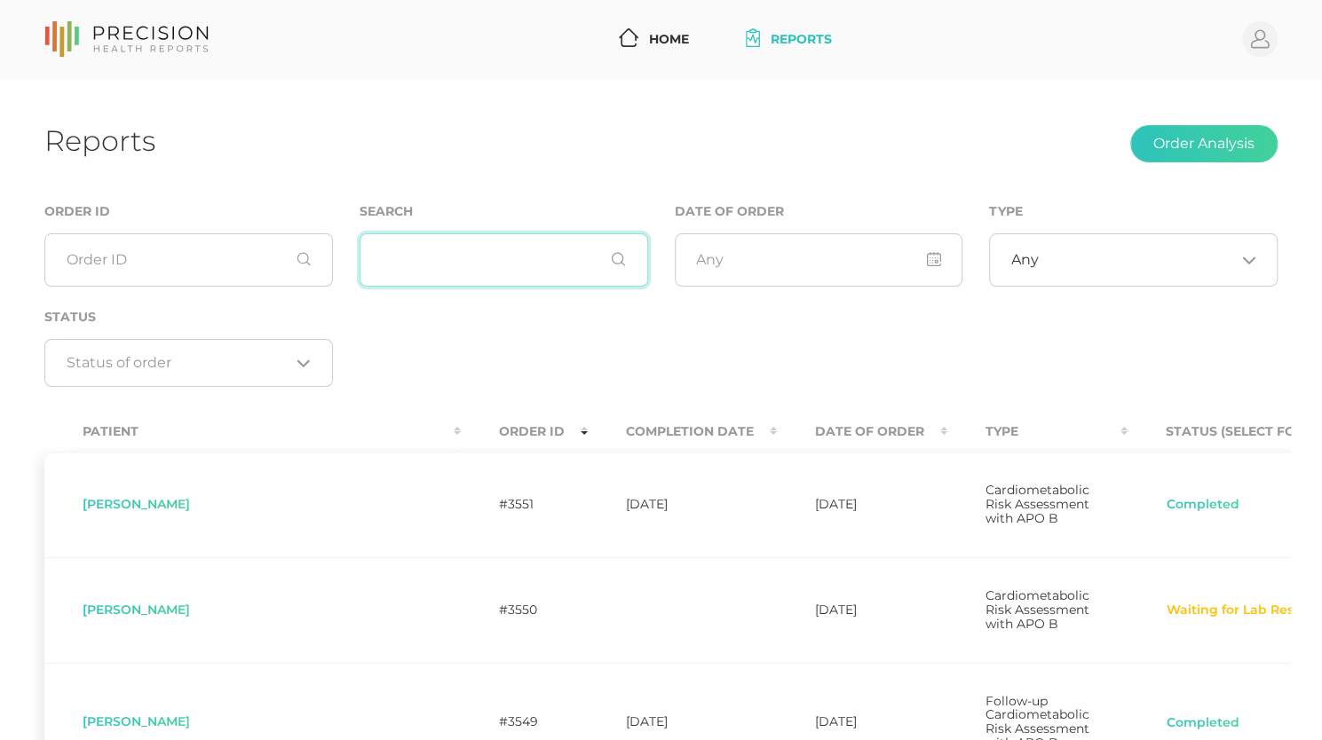
click at [437, 262] on input "text" at bounding box center [504, 259] width 289 height 53
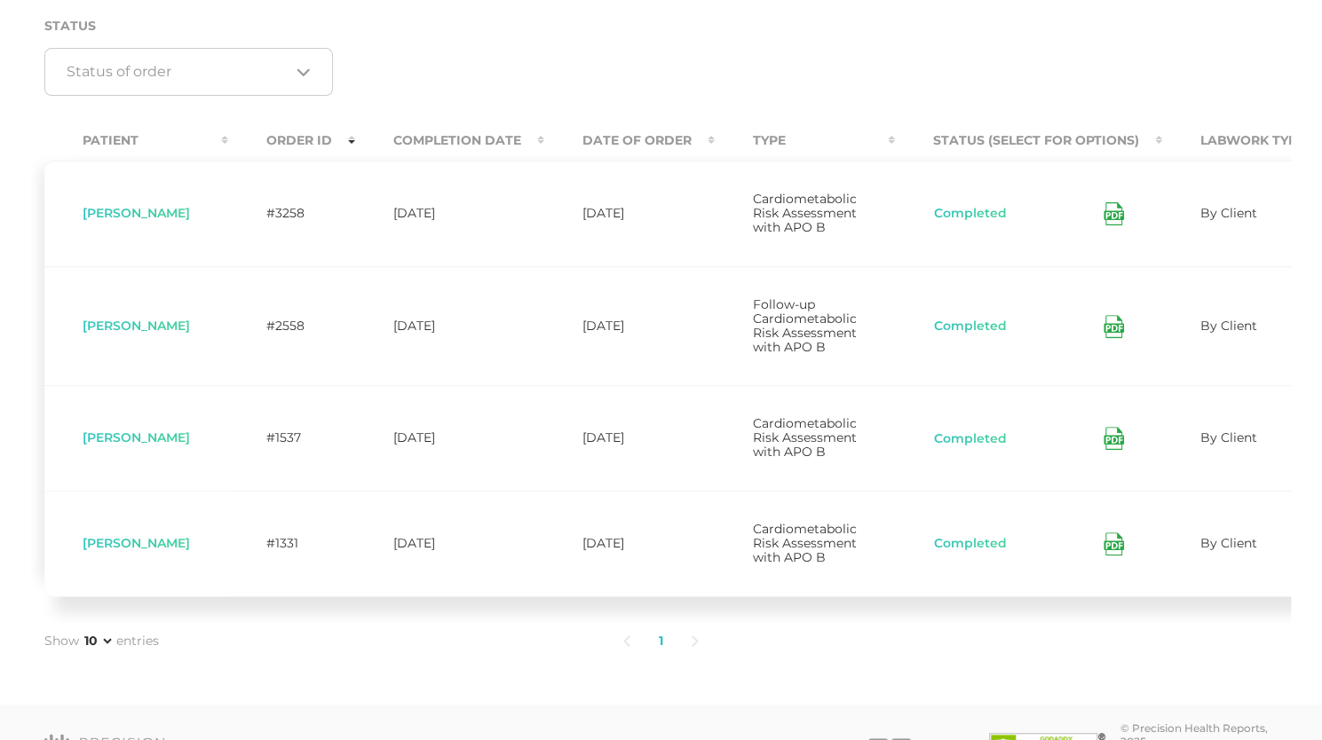
scroll to position [297, 0]
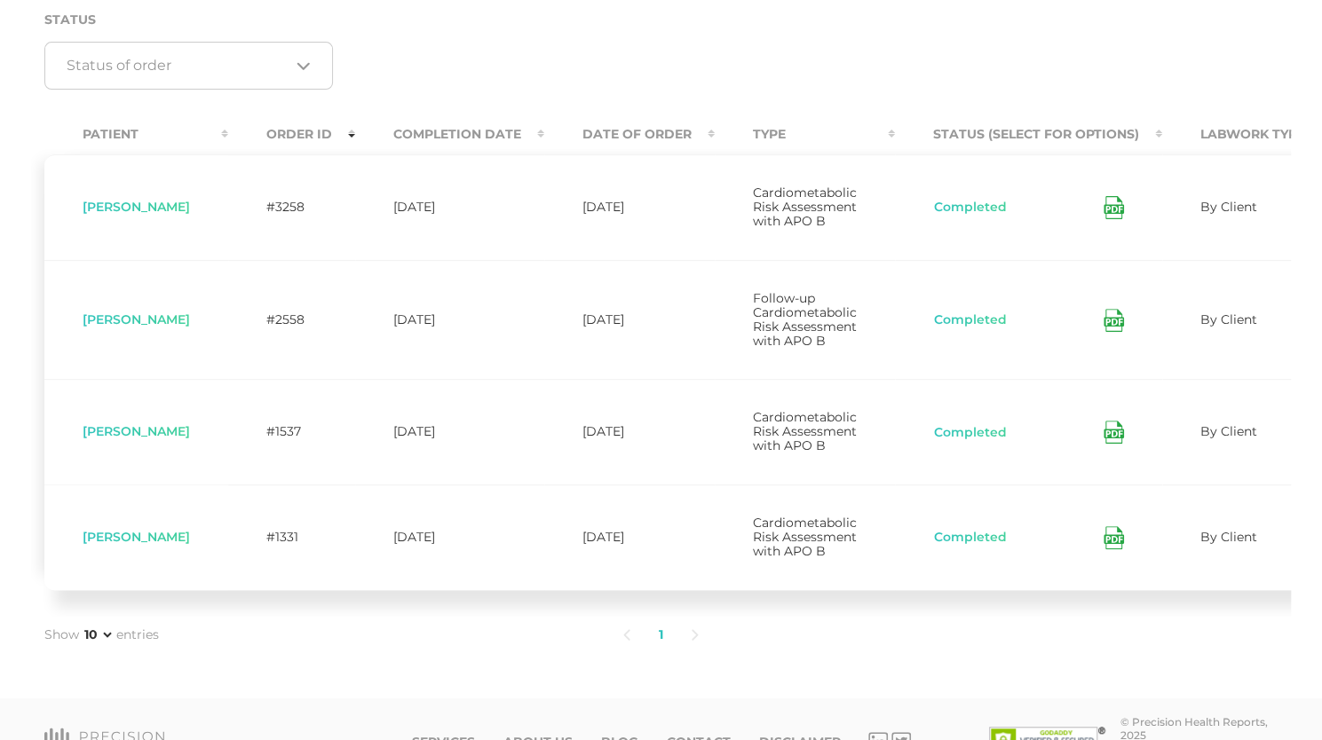
type input "brown"
click at [1104, 209] on icon at bounding box center [1114, 207] width 20 height 23
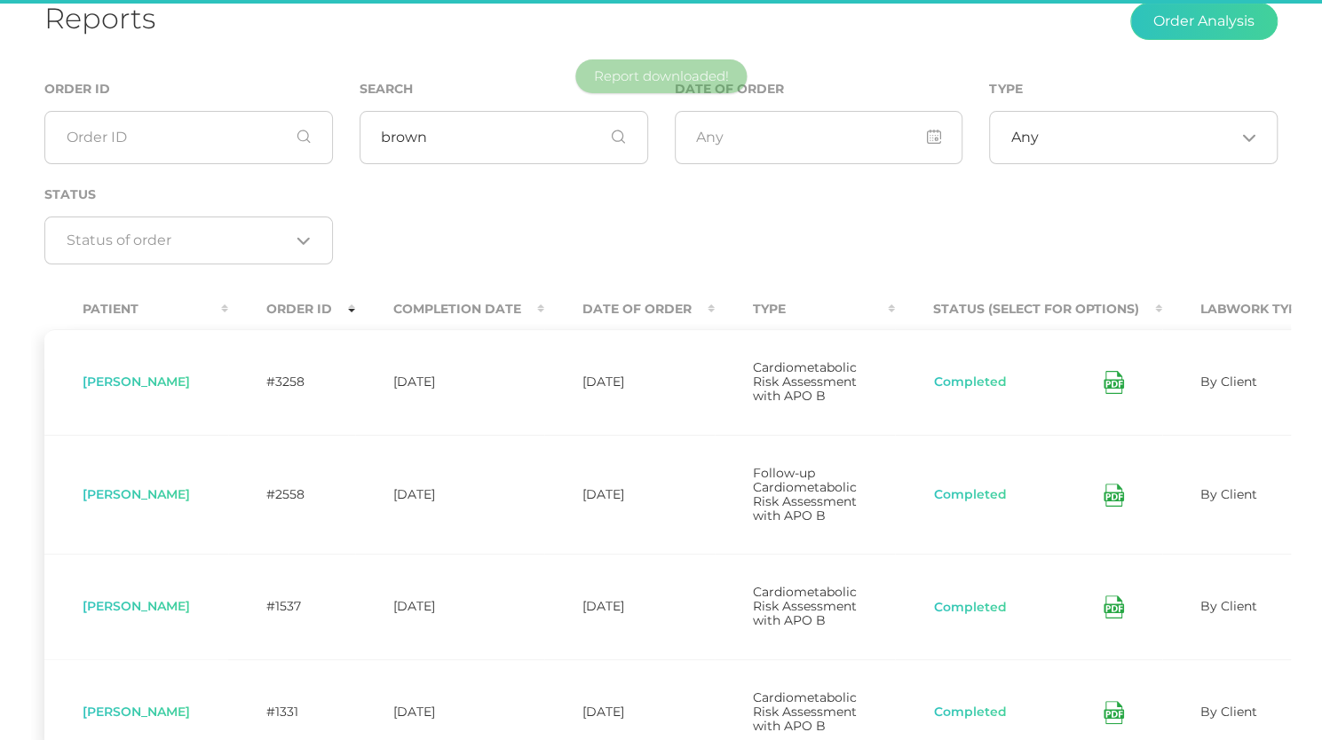
scroll to position [108, 0]
